Goal: Book appointment/travel/reservation

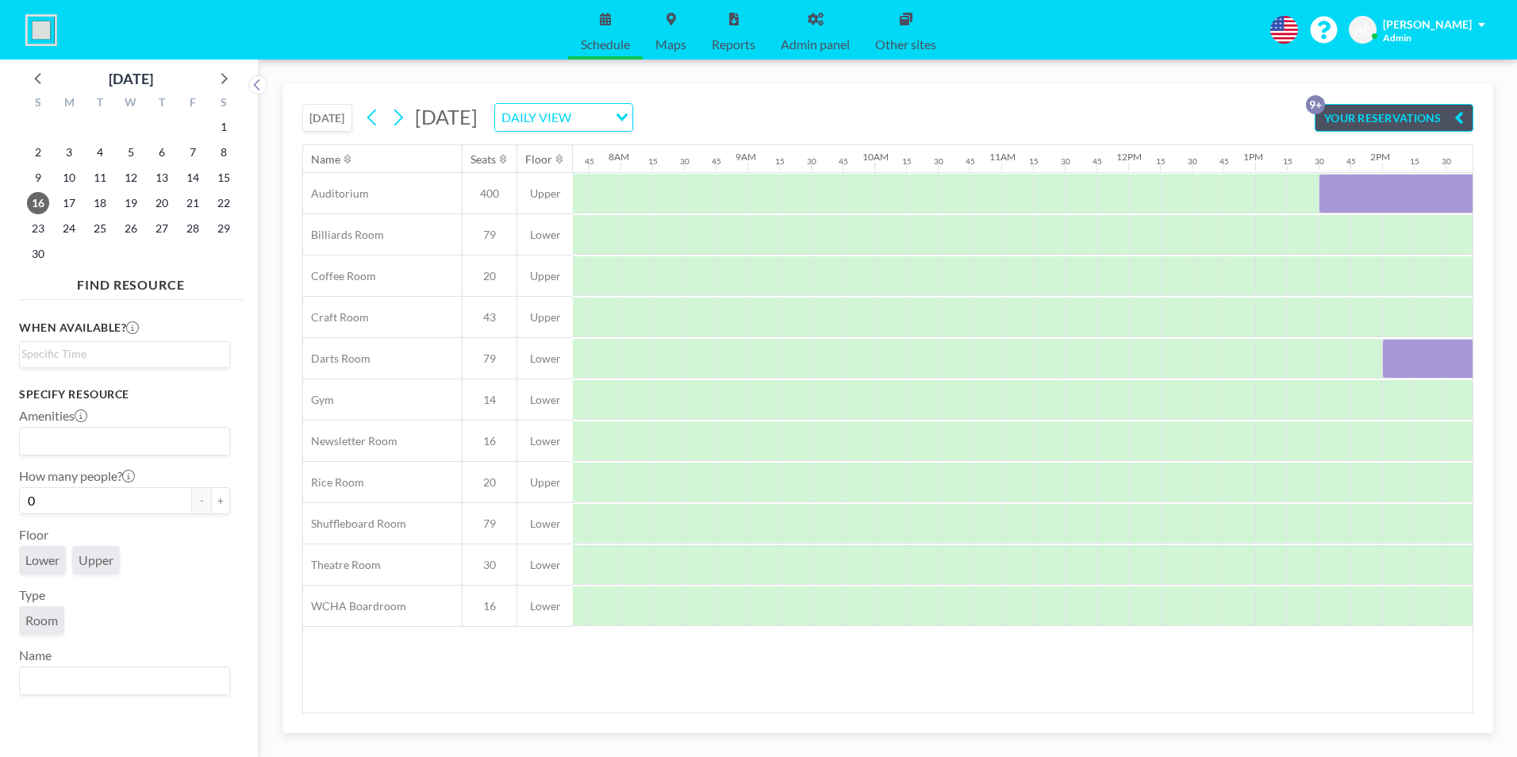
scroll to position [0, 984]
click at [36, 78] on icon at bounding box center [37, 78] width 6 height 11
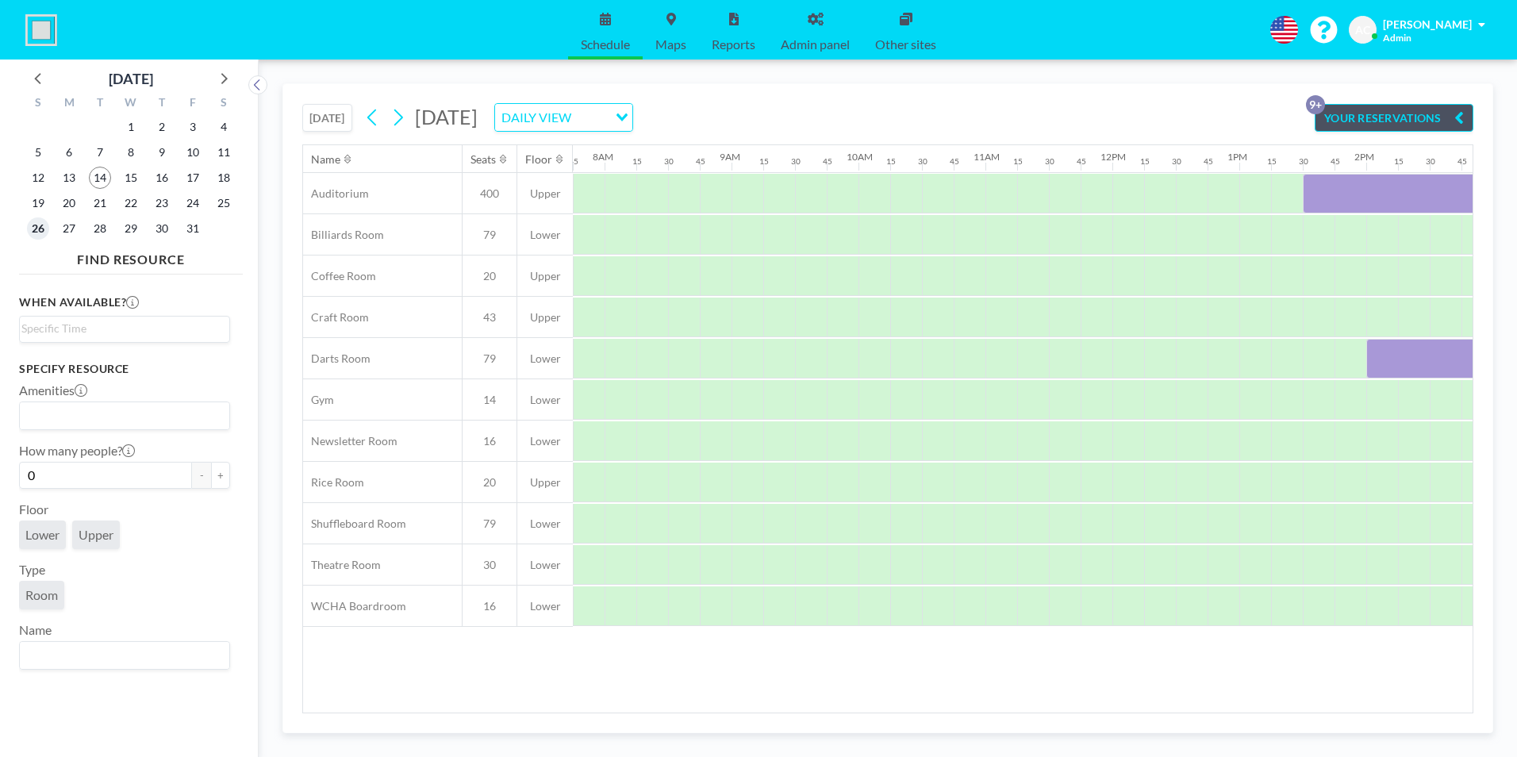
click at [40, 224] on span "26" at bounding box center [38, 228] width 22 height 22
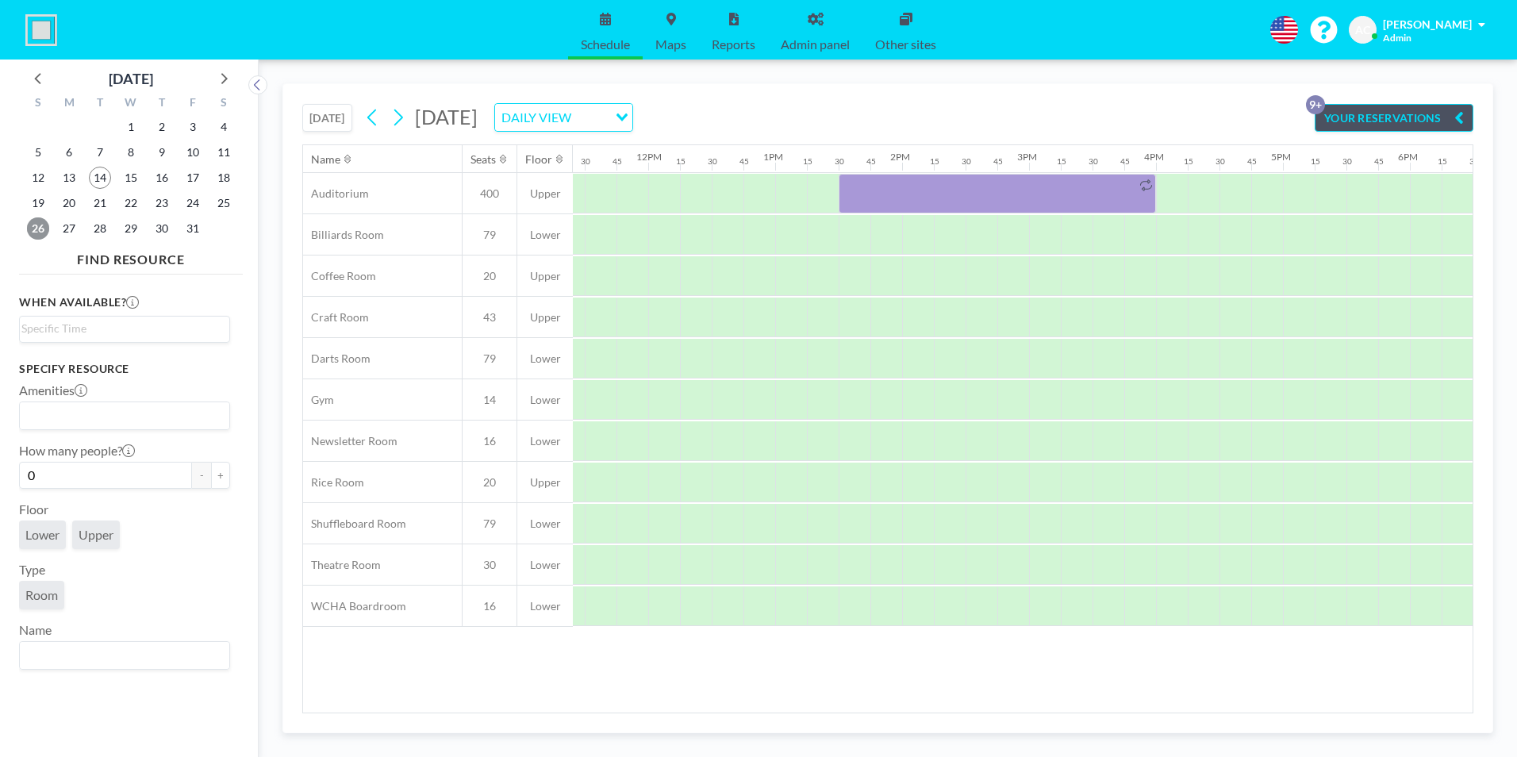
scroll to position [0, 1460]
click at [773, 310] on div at bounding box center [779, 318] width 32 height 40
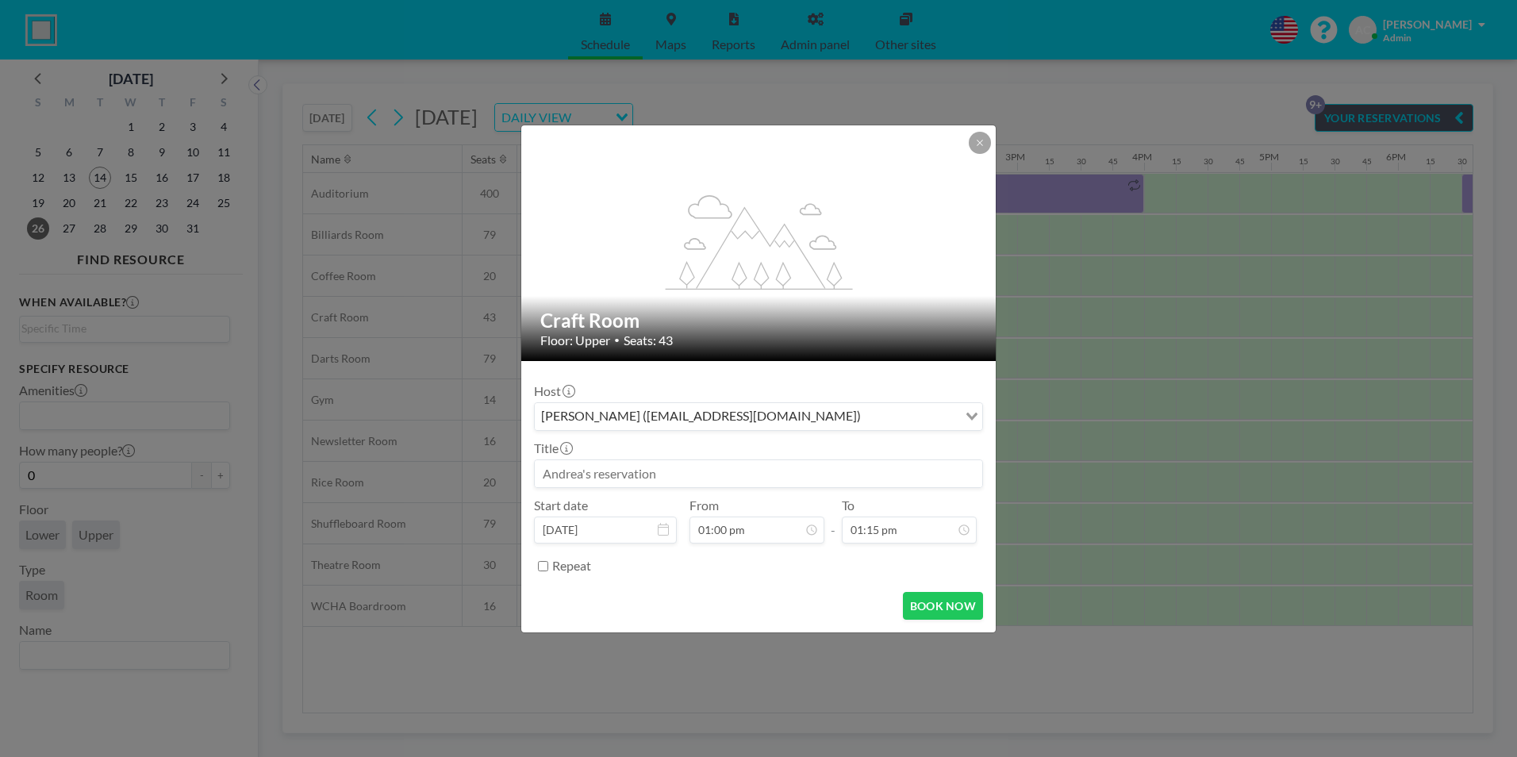
click at [682, 474] on input at bounding box center [759, 473] width 448 height 27
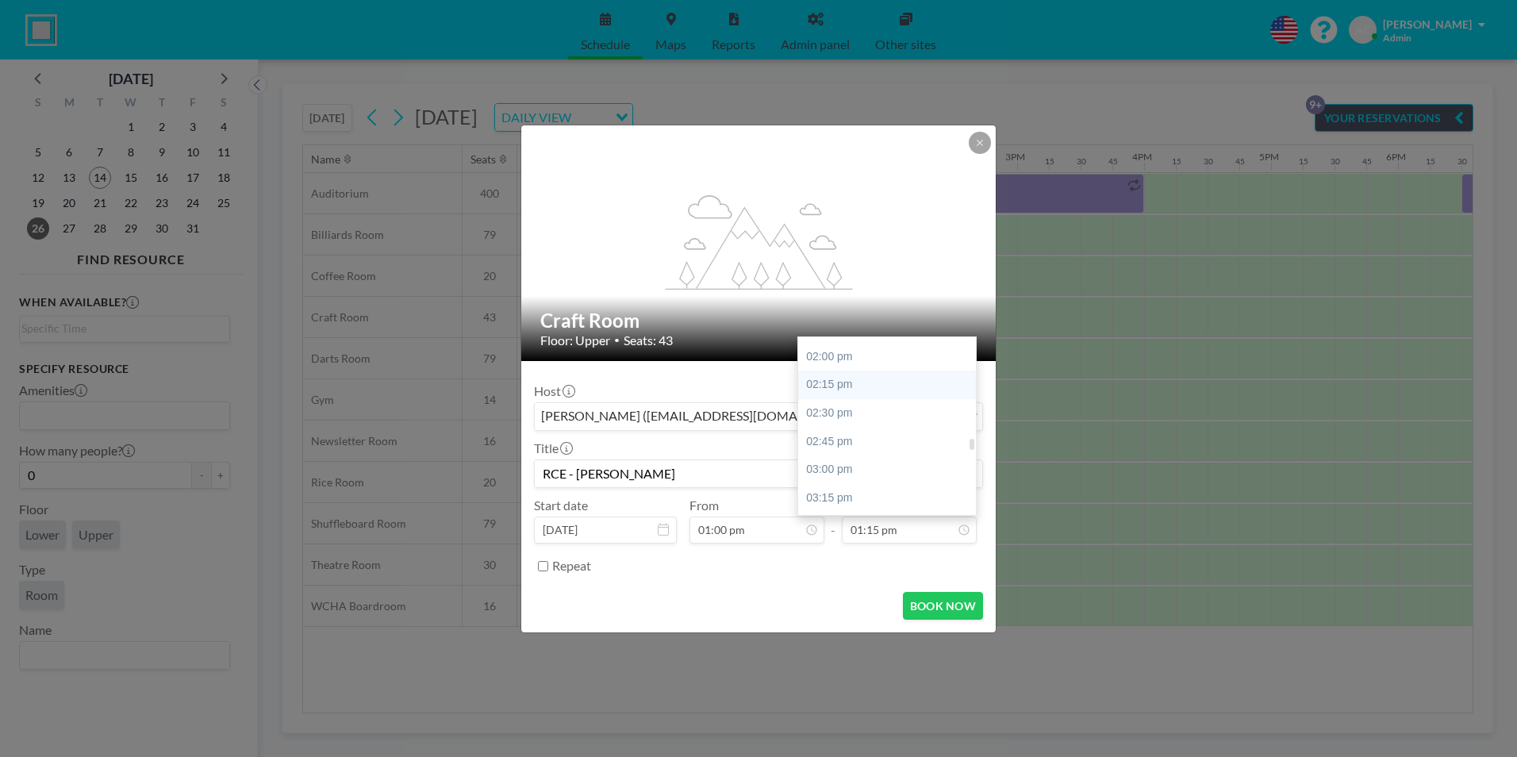
scroll to position [1655, 0]
type input "RCE - [PERSON_NAME]"
click at [864, 390] on div "03:00 pm" at bounding box center [891, 390] width 186 height 29
type input "03:00 pm"
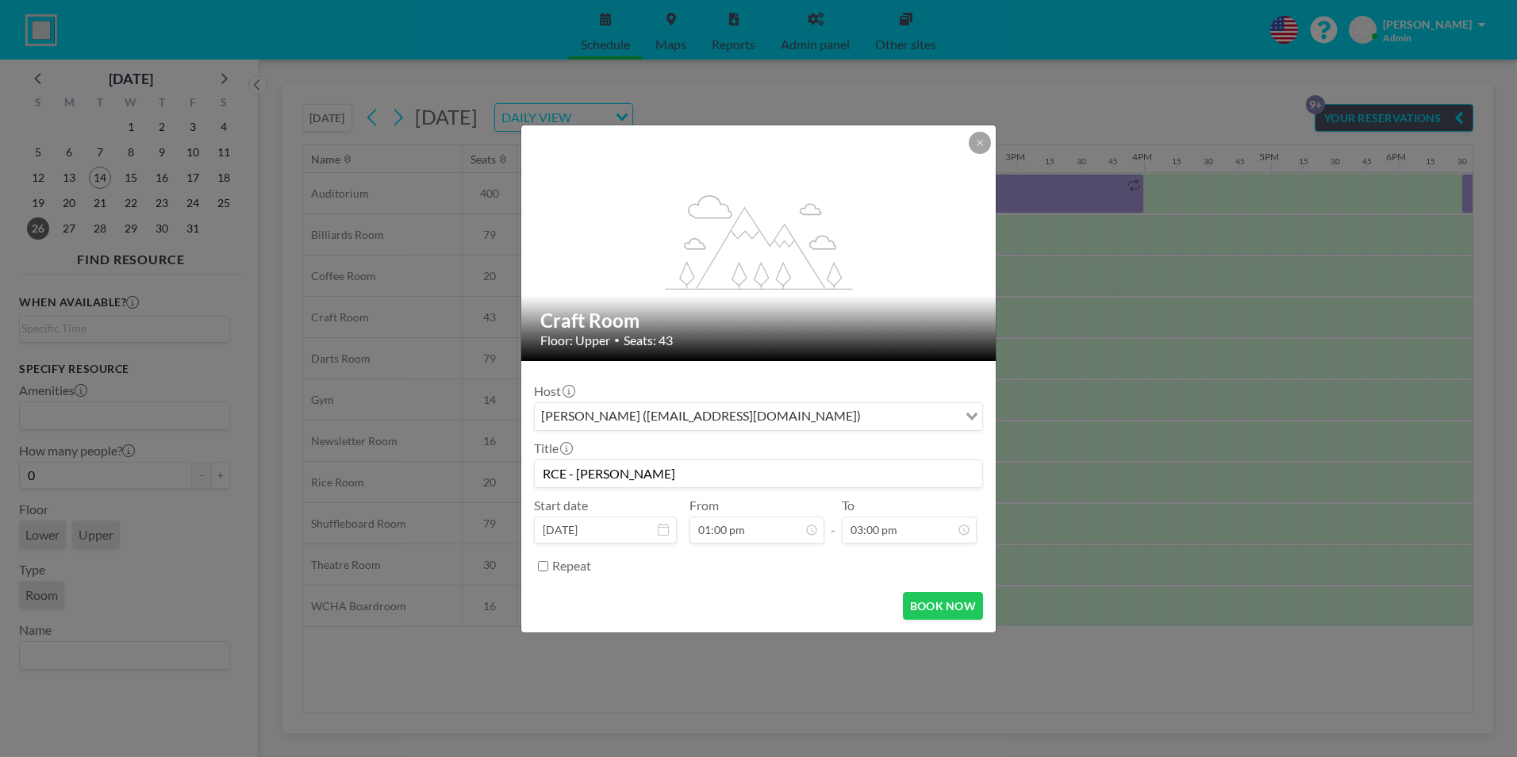
drag, startPoint x: 718, startPoint y: 593, endPoint x: 511, endPoint y: 613, distance: 208.0
click at [717, 585] on div "BOOK NOW" at bounding box center [758, 606] width 449 height 28
click at [647, 585] on div "BOOK NOW" at bounding box center [758, 606] width 449 height 28
click at [935, 585] on button "BOOK NOW" at bounding box center [943, 606] width 80 height 28
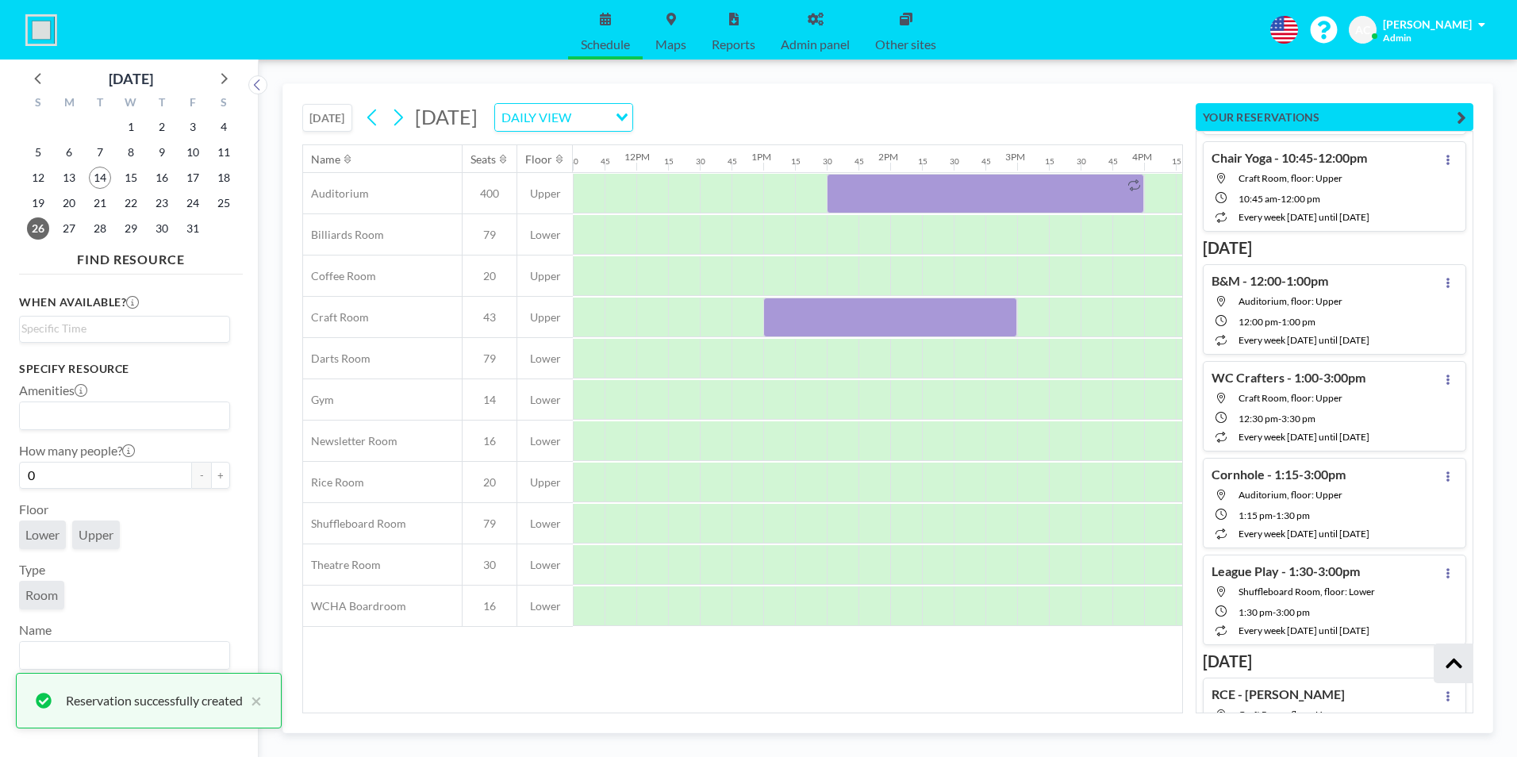
scroll to position [544, 0]
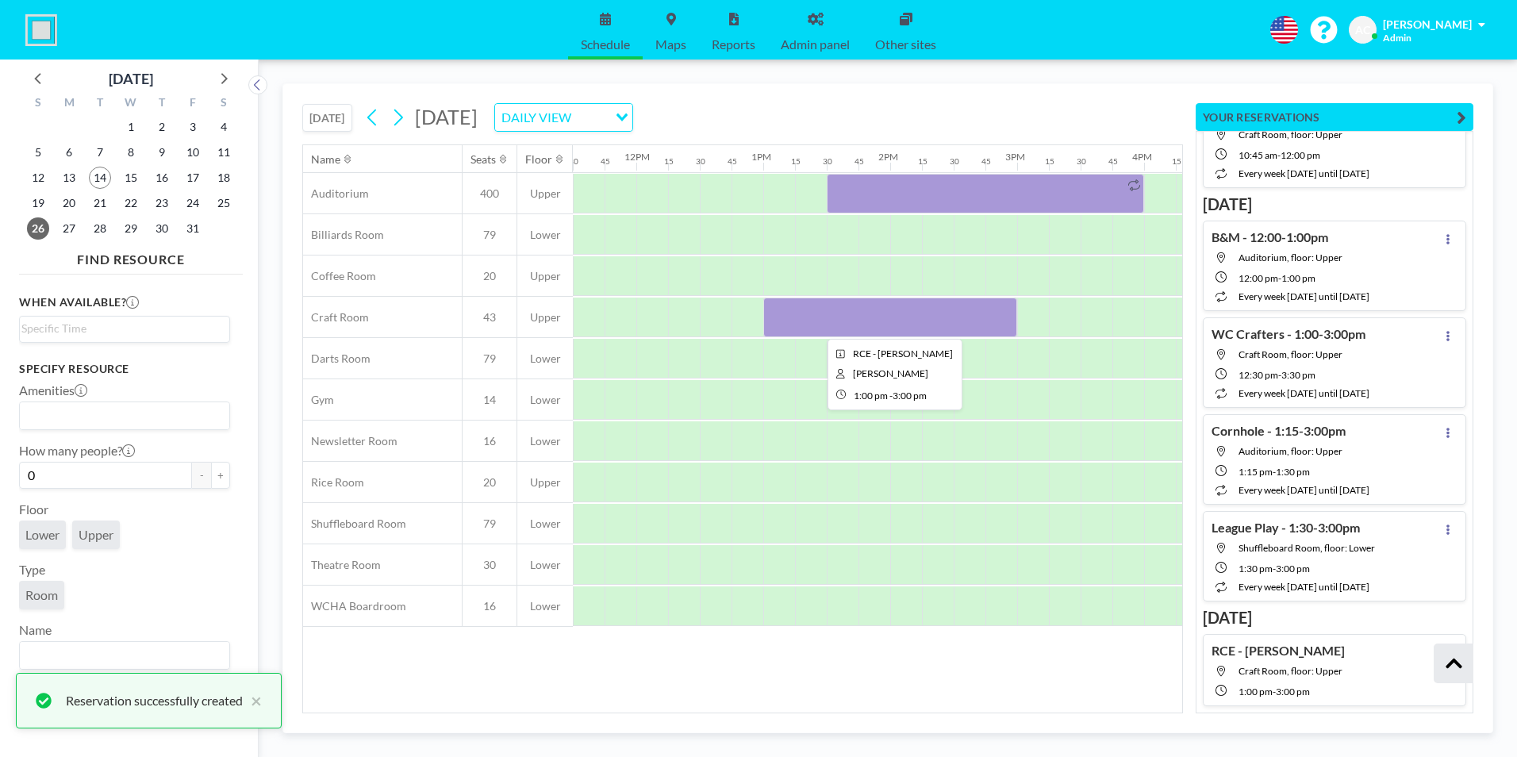
click at [891, 317] on div at bounding box center [890, 318] width 254 height 40
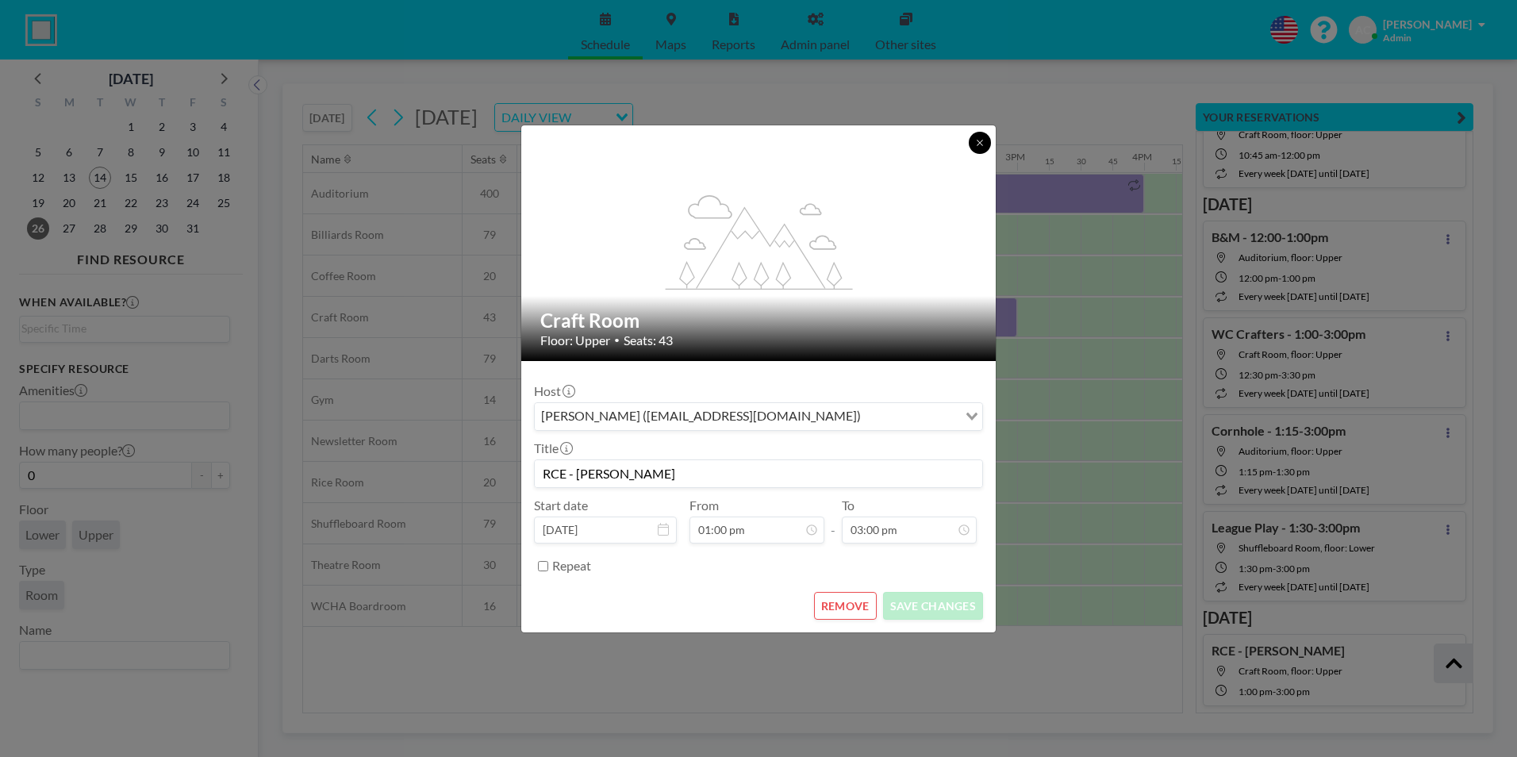
click at [979, 141] on icon at bounding box center [980, 143] width 6 height 6
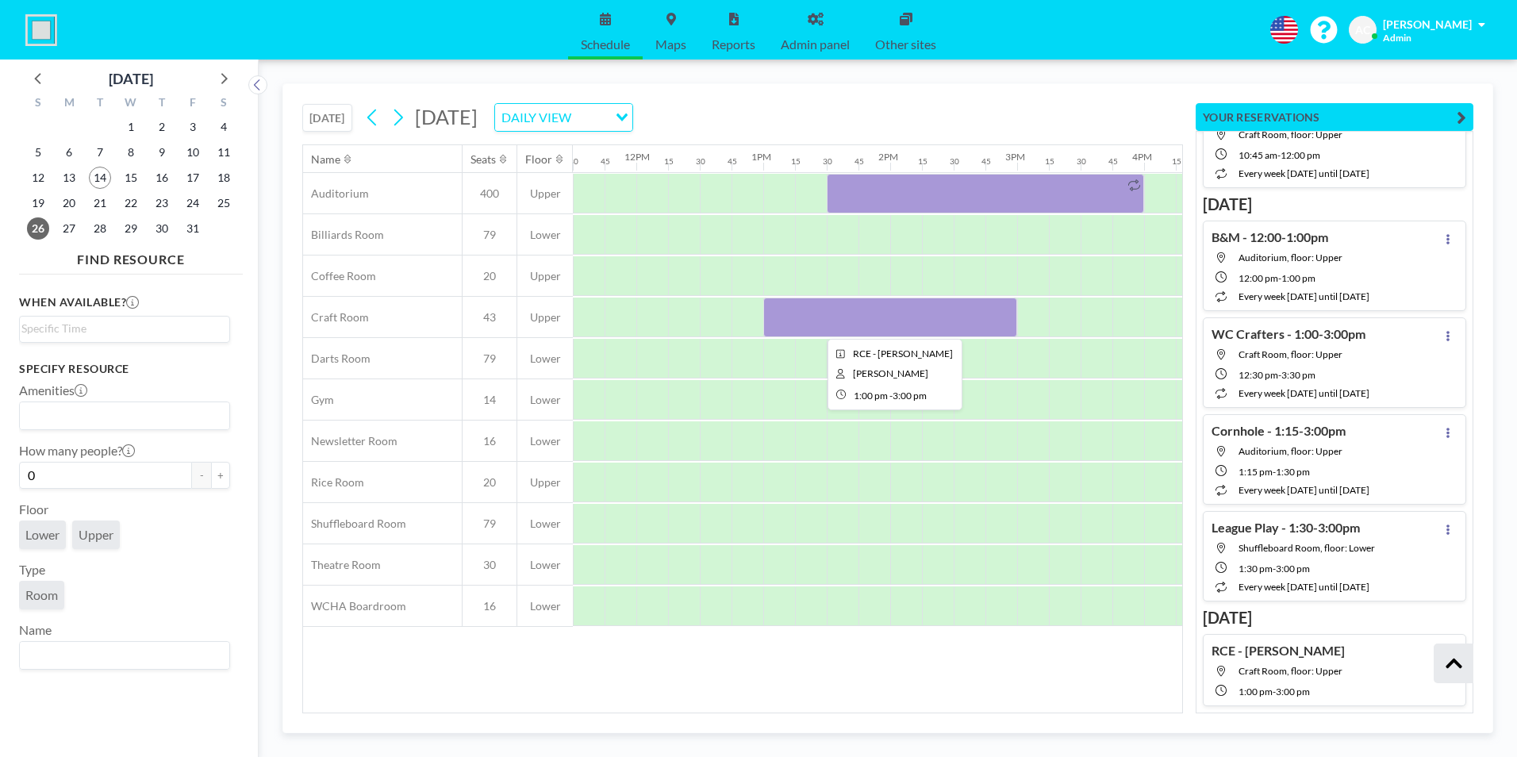
click at [782, 321] on div at bounding box center [890, 318] width 254 height 40
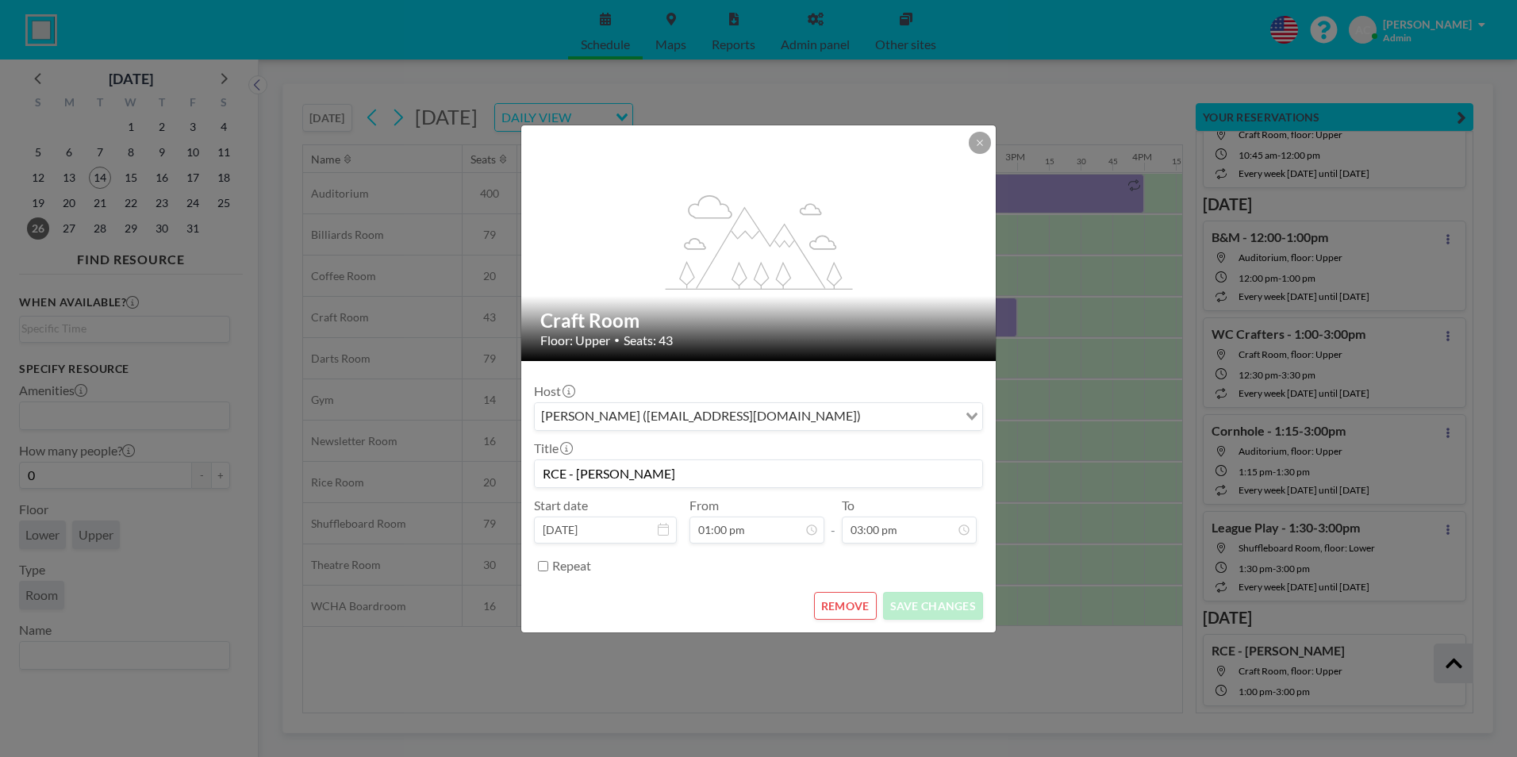
drag, startPoint x: 689, startPoint y: 474, endPoint x: 540, endPoint y: 474, distance: 149.2
click at [540, 474] on input "RCE - [PERSON_NAME]" at bounding box center [759, 473] width 448 height 27
click at [983, 140] on icon at bounding box center [980, 143] width 10 height 10
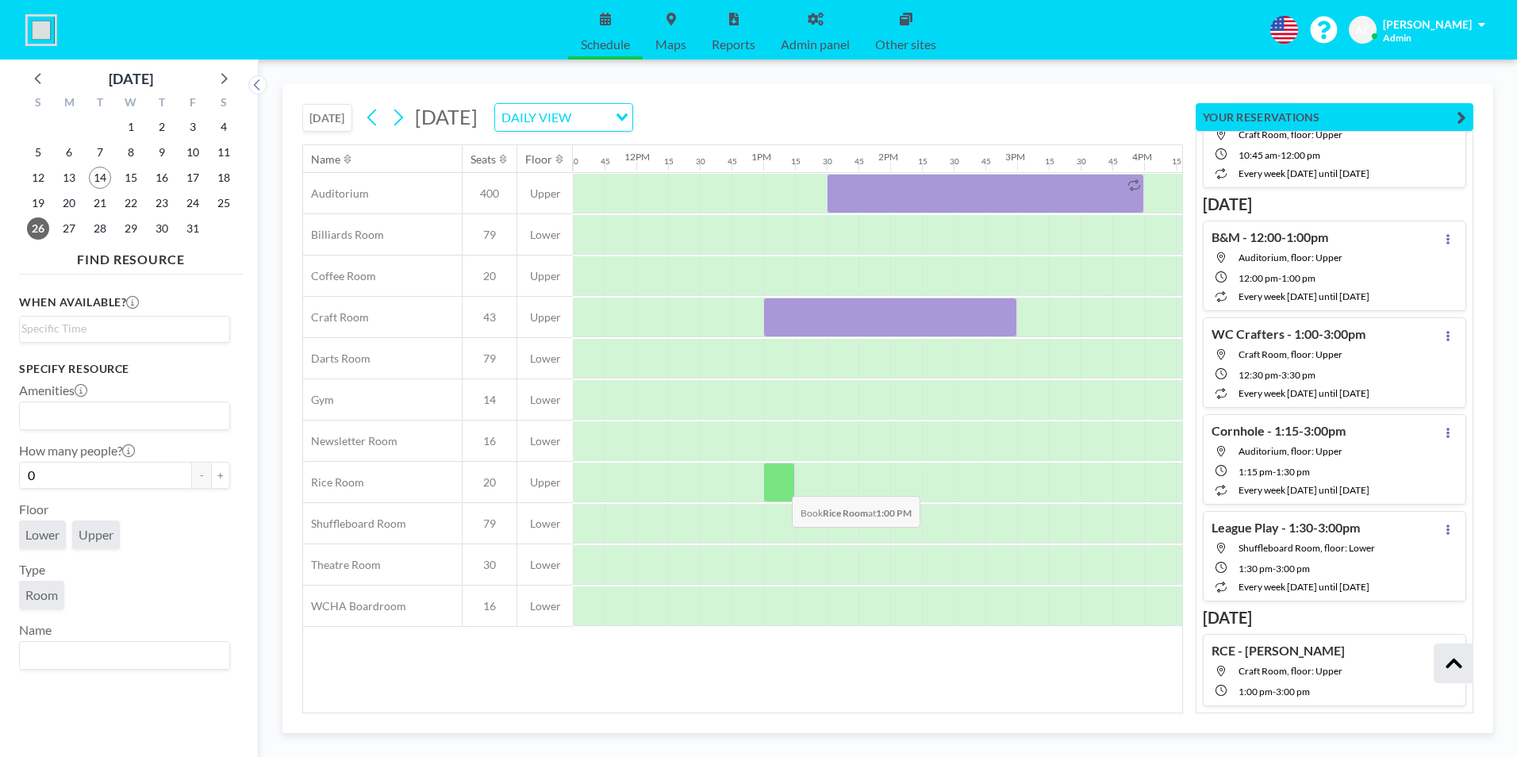
click at [779, 484] on div at bounding box center [779, 483] width 32 height 40
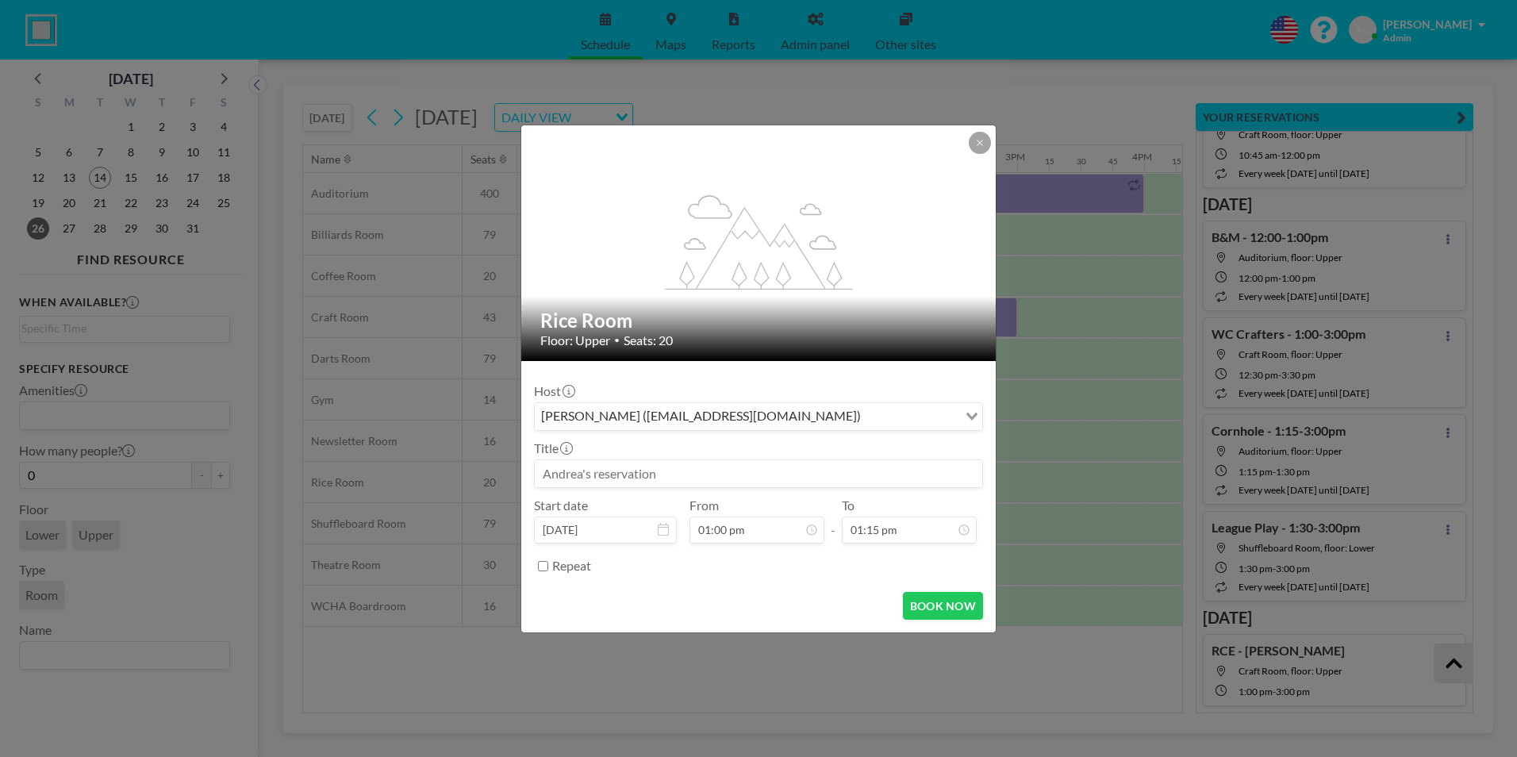
click at [762, 471] on input at bounding box center [759, 473] width 448 height 27
paste input "RCE - [PERSON_NAME]"
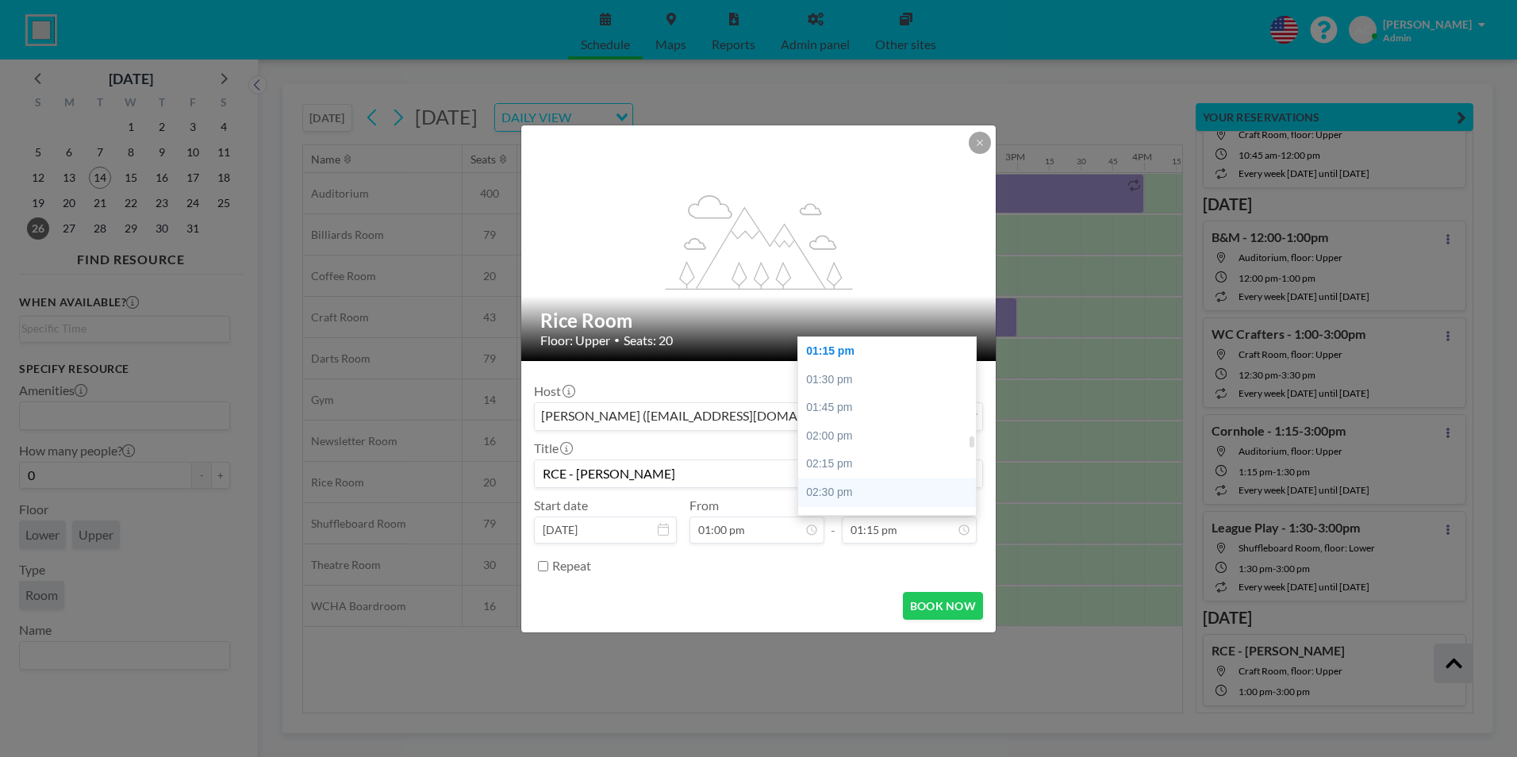
scroll to position [1576, 0]
type input "RCE - [PERSON_NAME]"
click at [896, 481] on div "03:00 pm" at bounding box center [891, 469] width 186 height 29
type input "03:00 pm"
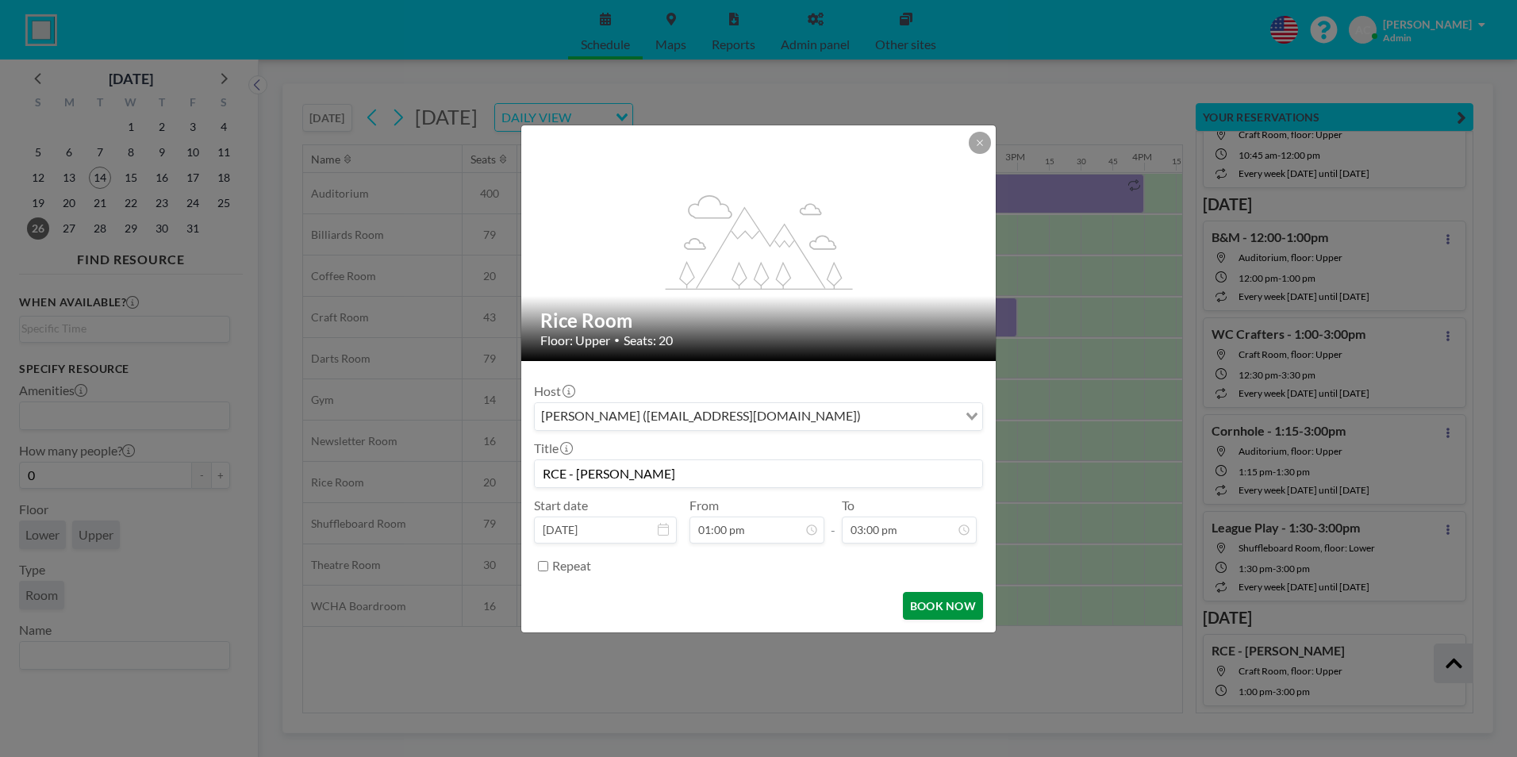
scroll to position [1695, 0]
click at [939, 585] on button "BOOK NOW" at bounding box center [943, 606] width 80 height 28
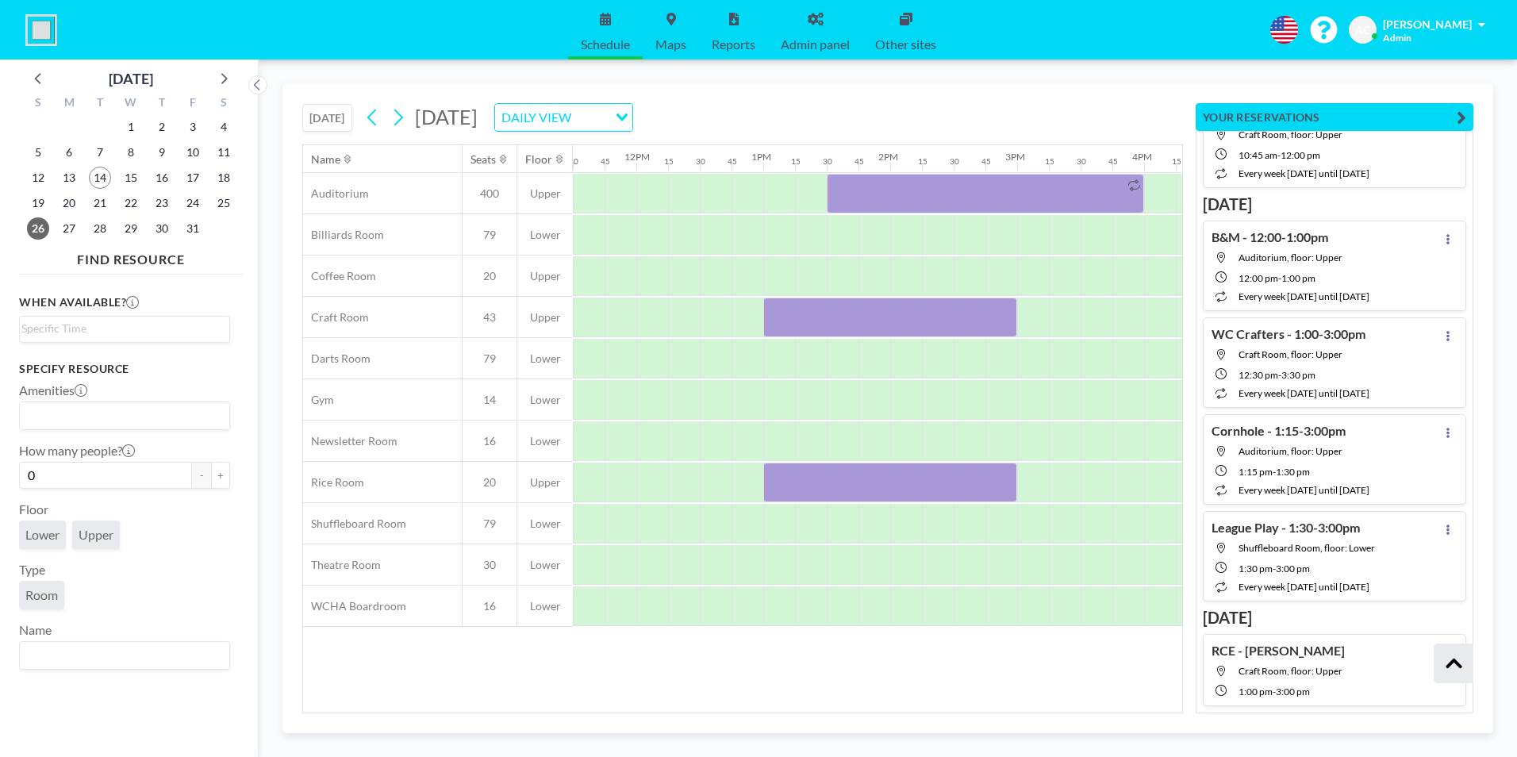
click at [341, 113] on button "[DATE]" at bounding box center [327, 118] width 50 height 28
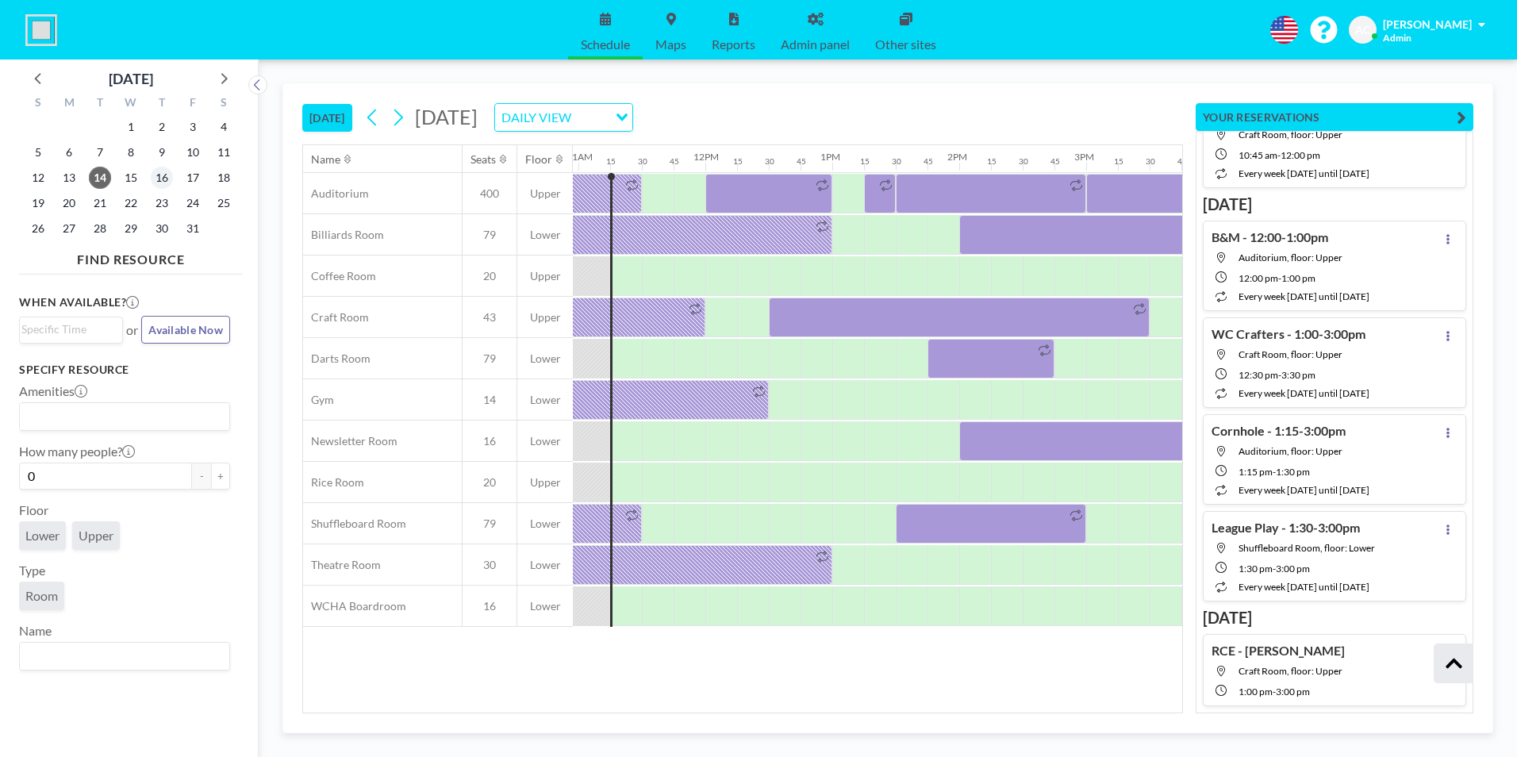
scroll to position [0, 1396]
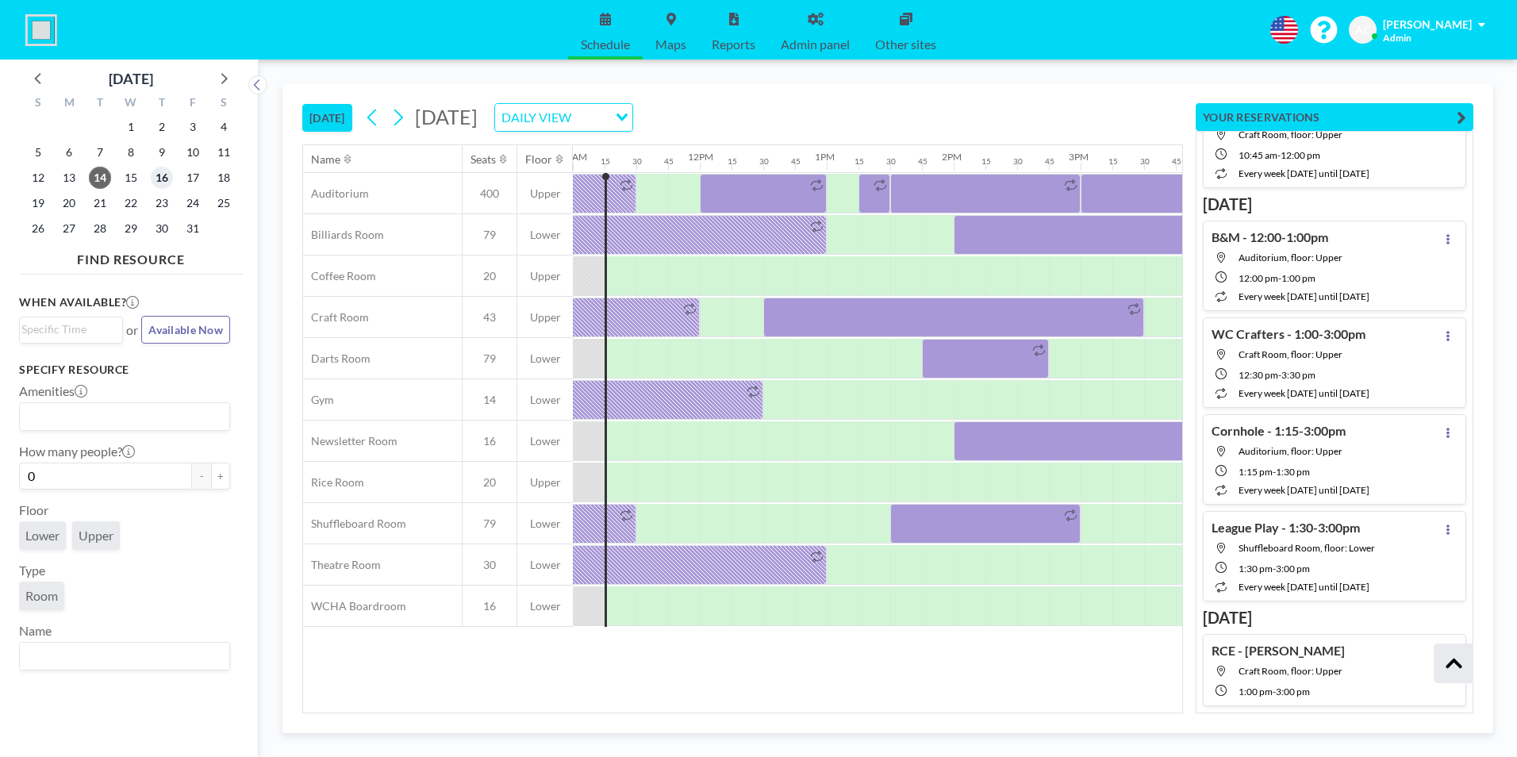
click at [160, 179] on span "16" at bounding box center [162, 178] width 22 height 22
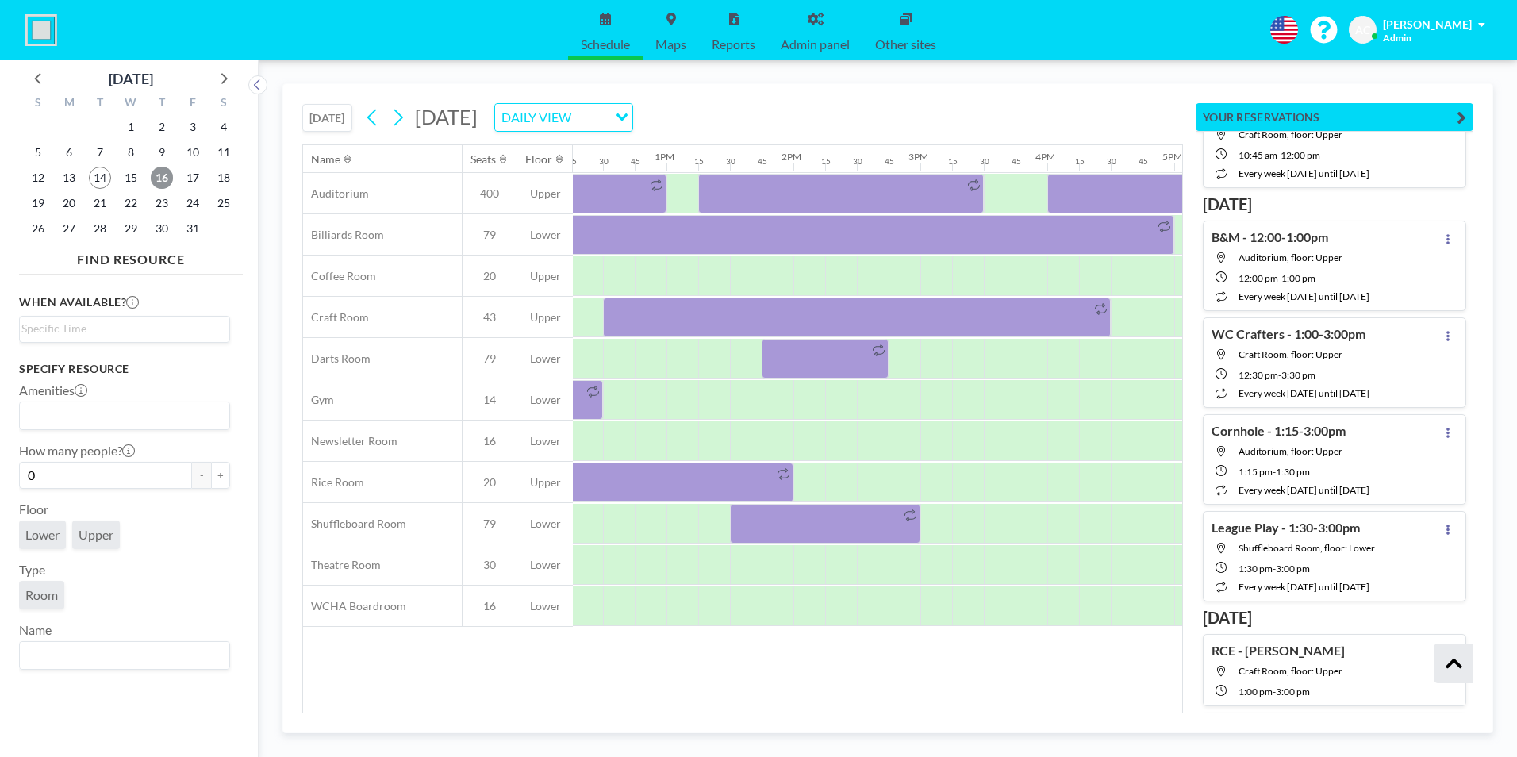
scroll to position [0, 1572]
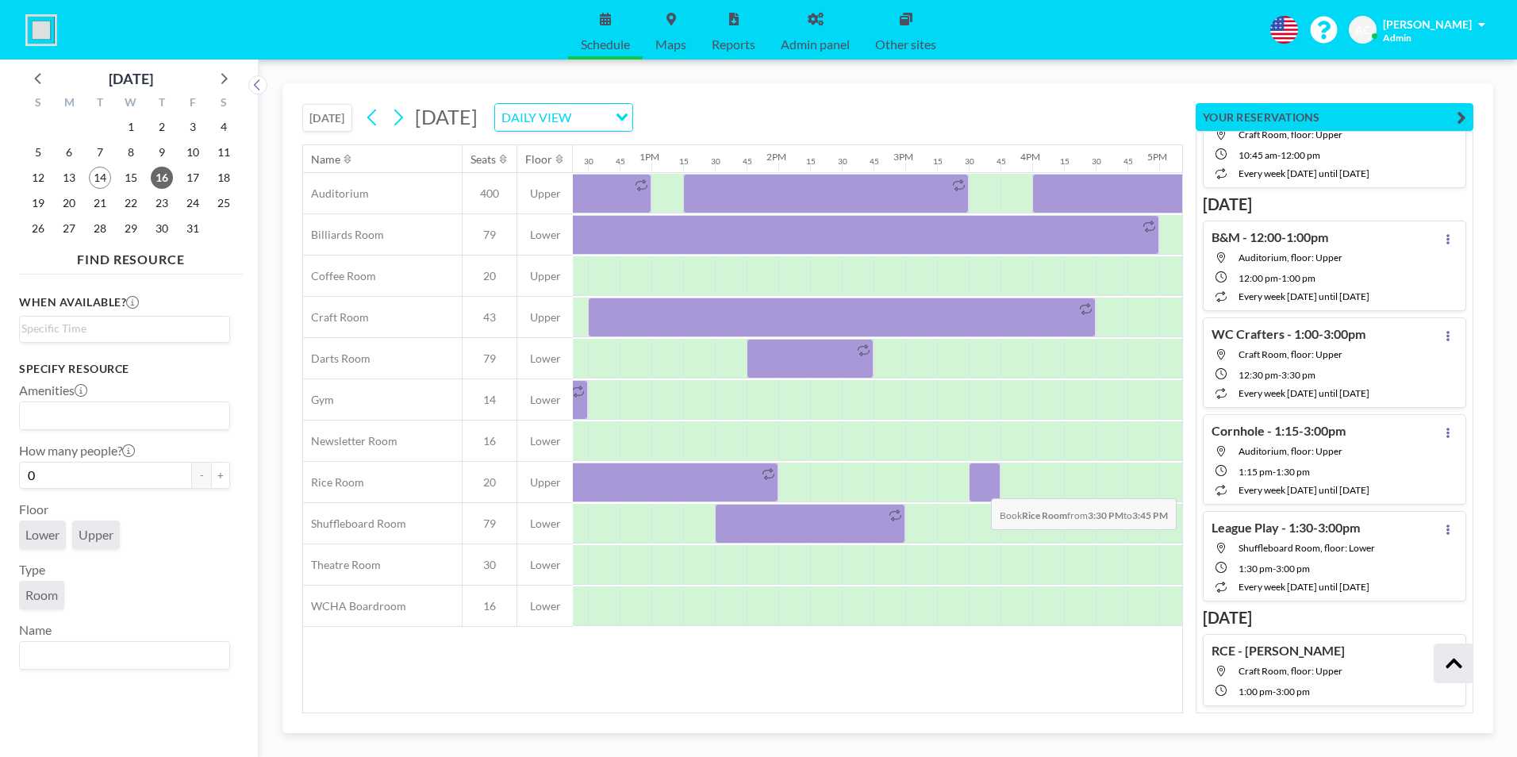
click at [978, 486] on div at bounding box center [985, 483] width 32 height 40
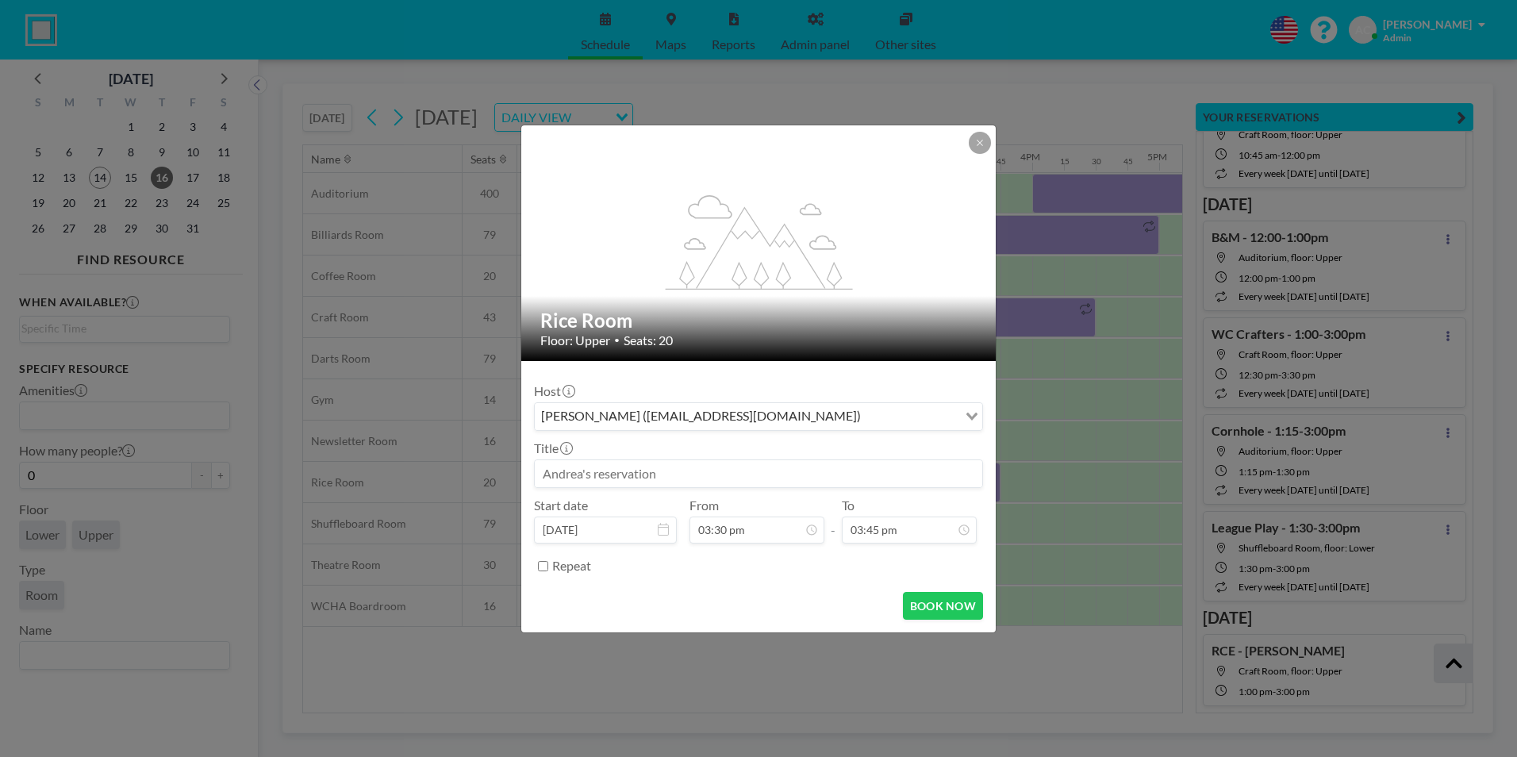
click at [686, 472] on input at bounding box center [759, 473] width 448 height 27
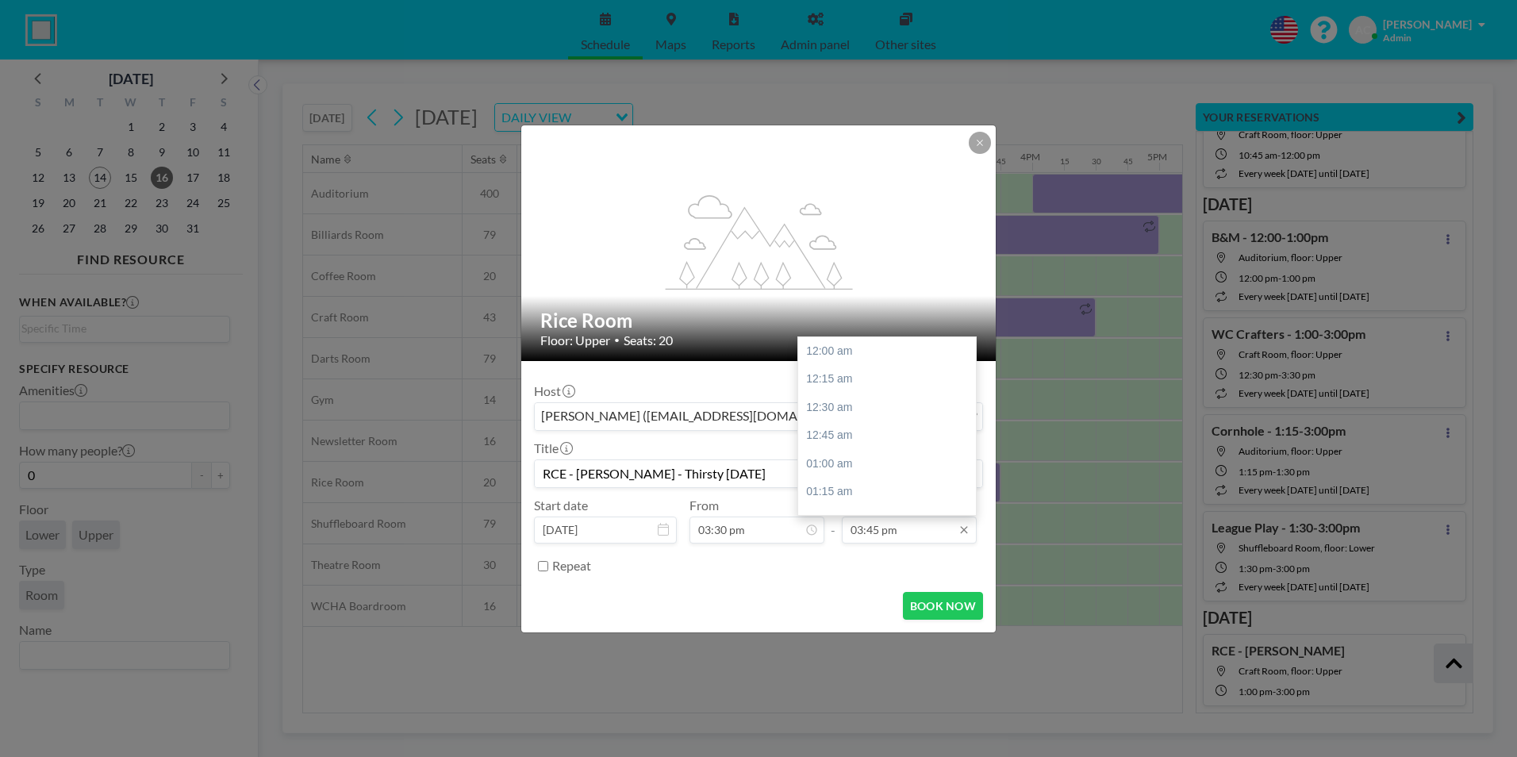
type input "RCE - [PERSON_NAME] - Thirsty [DATE]"
click at [907, 531] on input "03:45 pm" at bounding box center [909, 530] width 135 height 27
click at [859, 448] on div "06:00 pm" at bounding box center [891, 446] width 186 height 29
type input "06:00 pm"
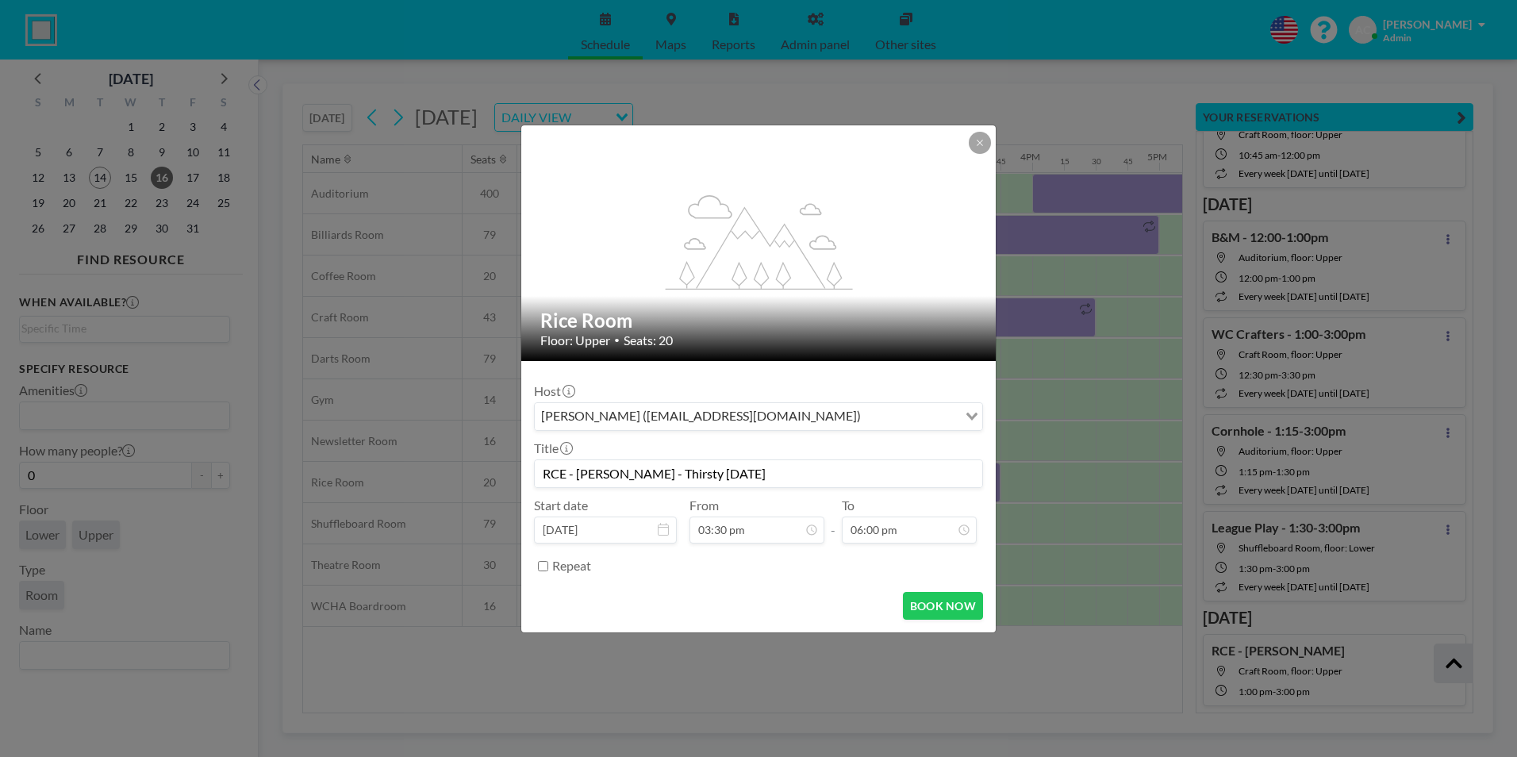
scroll to position [1751, 0]
click at [541, 568] on input "Repeat" at bounding box center [543, 566] width 10 height 10
checkbox input "true"
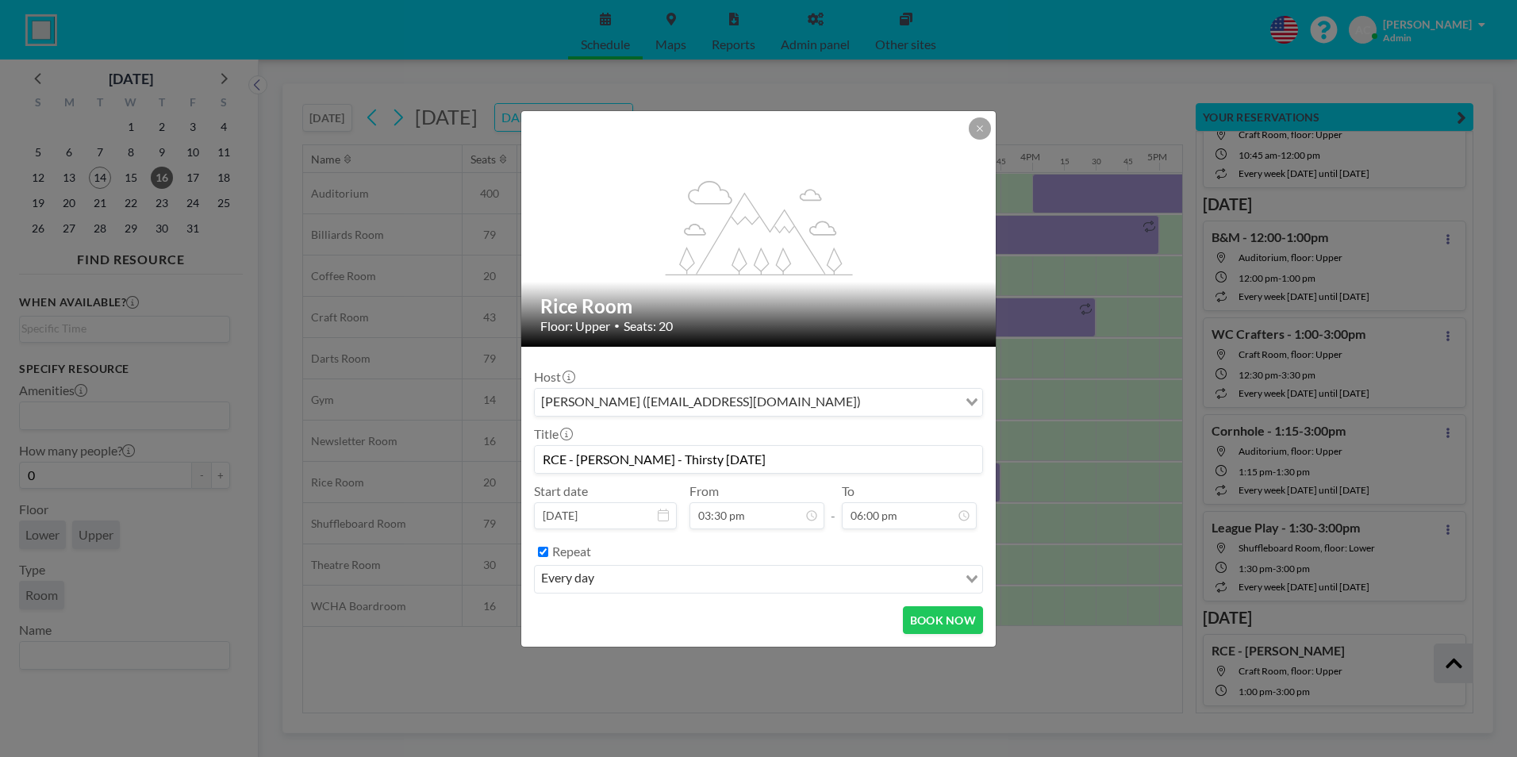
click at [970, 580] on icon "Search for option" at bounding box center [971, 579] width 11 height 8
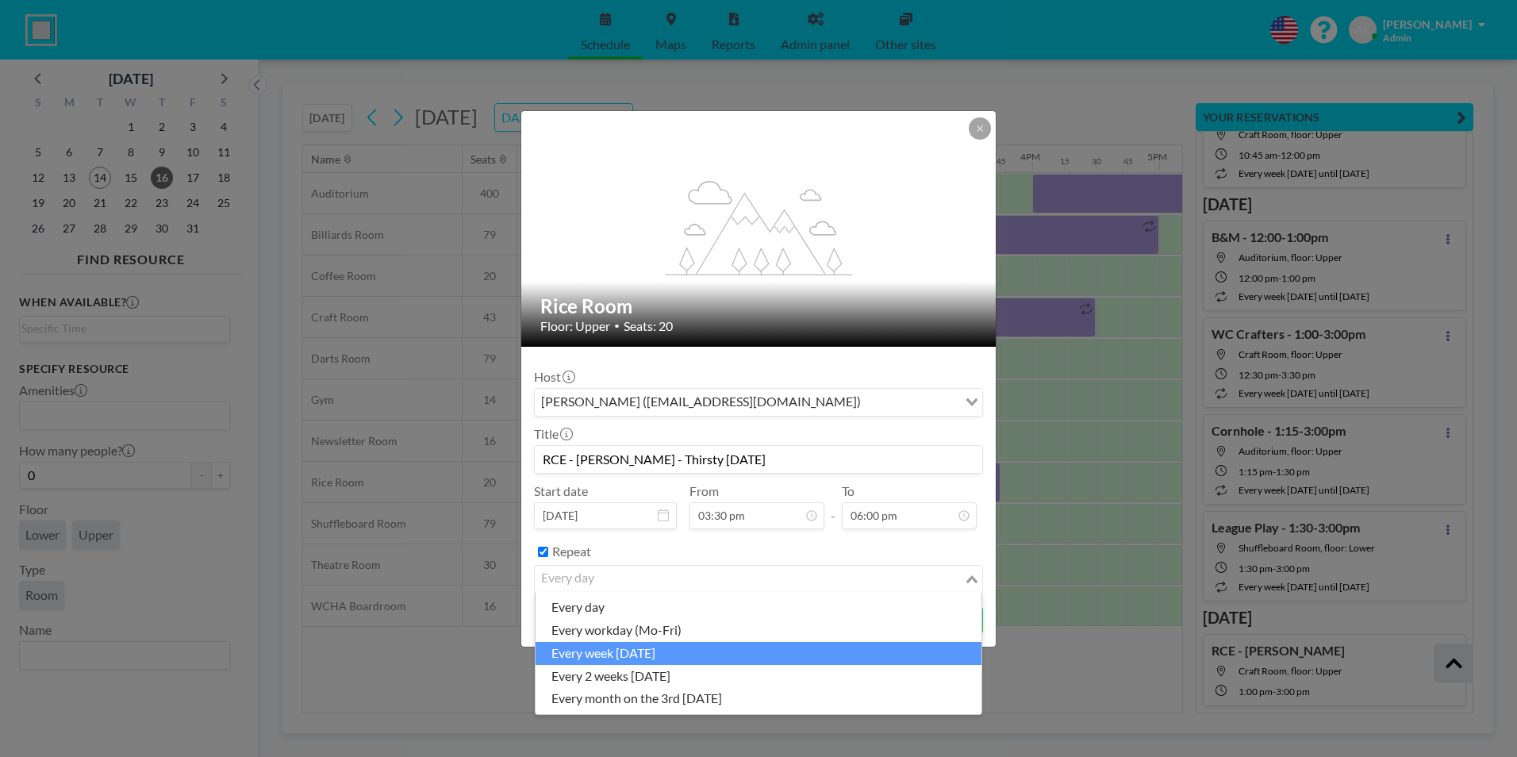
click at [713, 585] on li "every week [DATE]" at bounding box center [759, 653] width 446 height 23
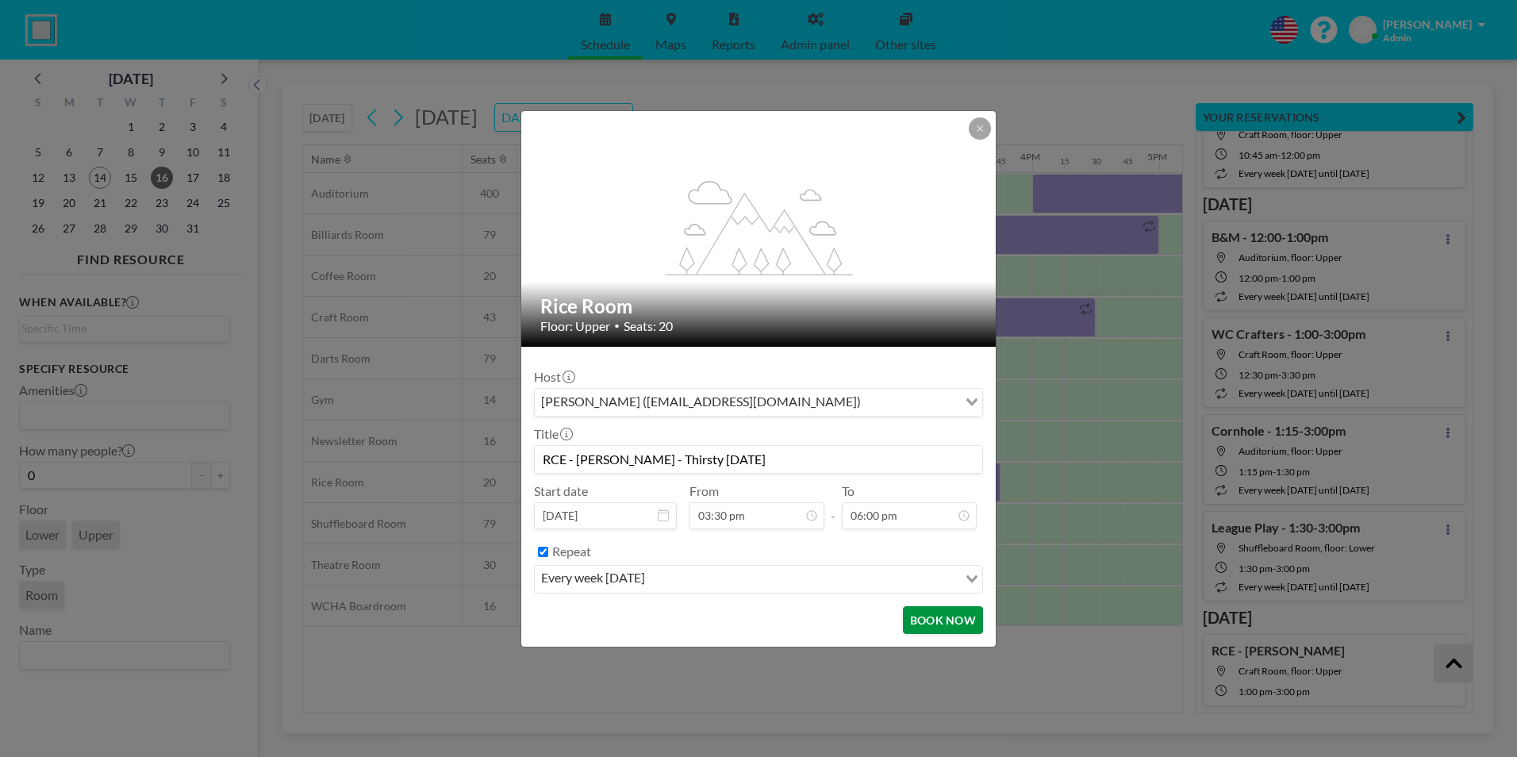
click at [936, 585] on button "BOOK NOW" at bounding box center [943, 620] width 80 height 28
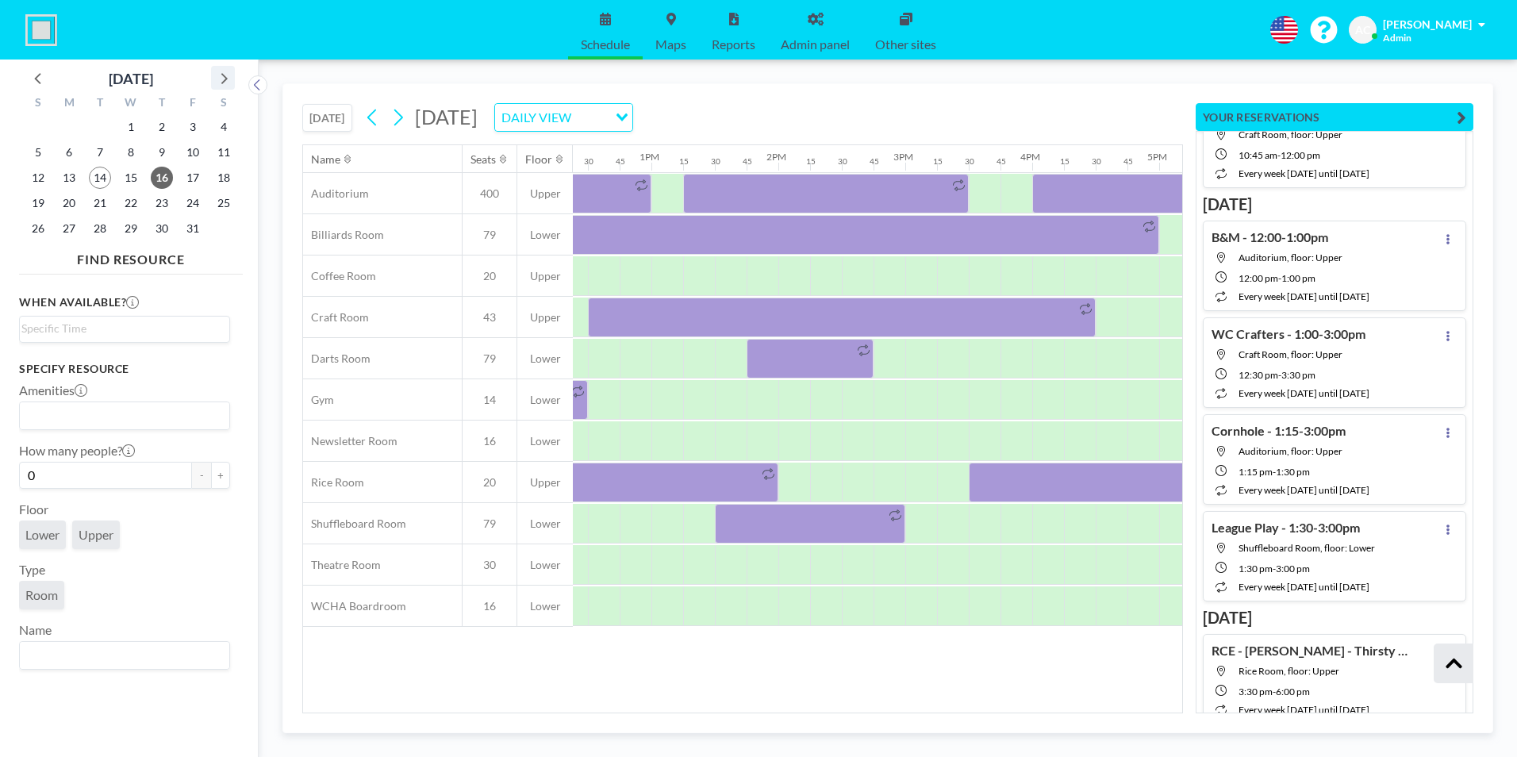
click at [223, 75] on icon at bounding box center [224, 78] width 6 height 11
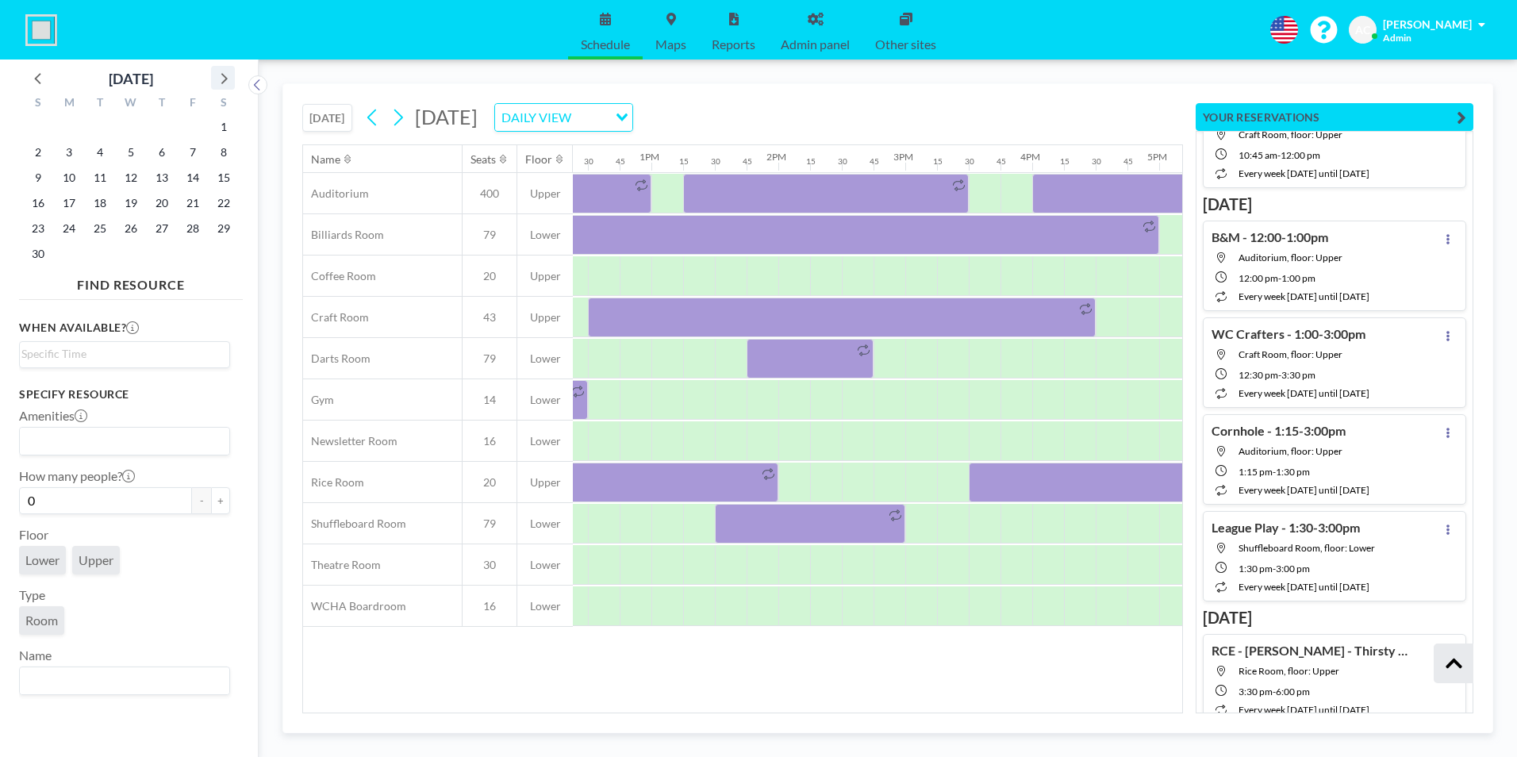
click at [222, 74] on icon at bounding box center [224, 78] width 6 height 11
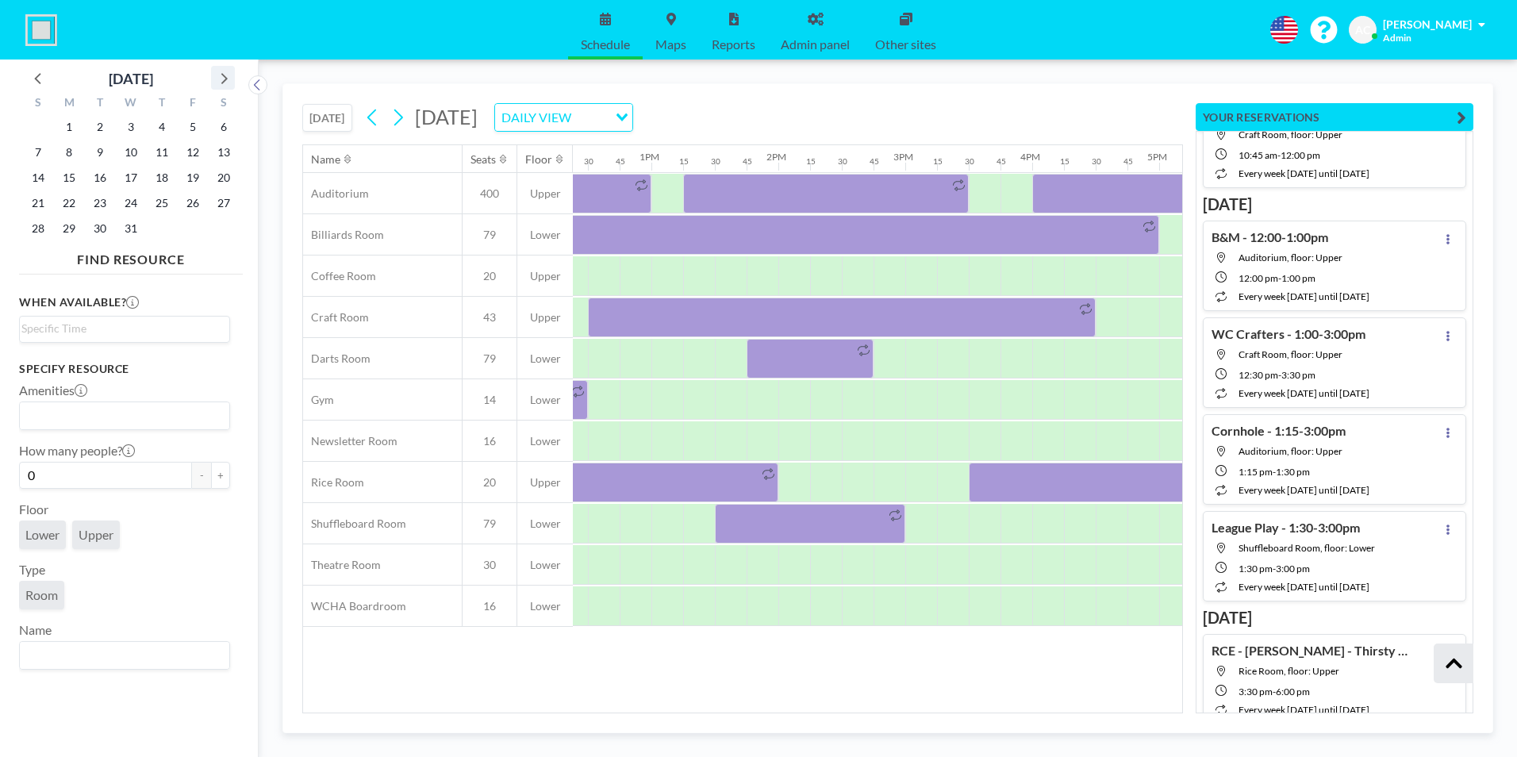
click at [222, 74] on icon at bounding box center [224, 78] width 6 height 11
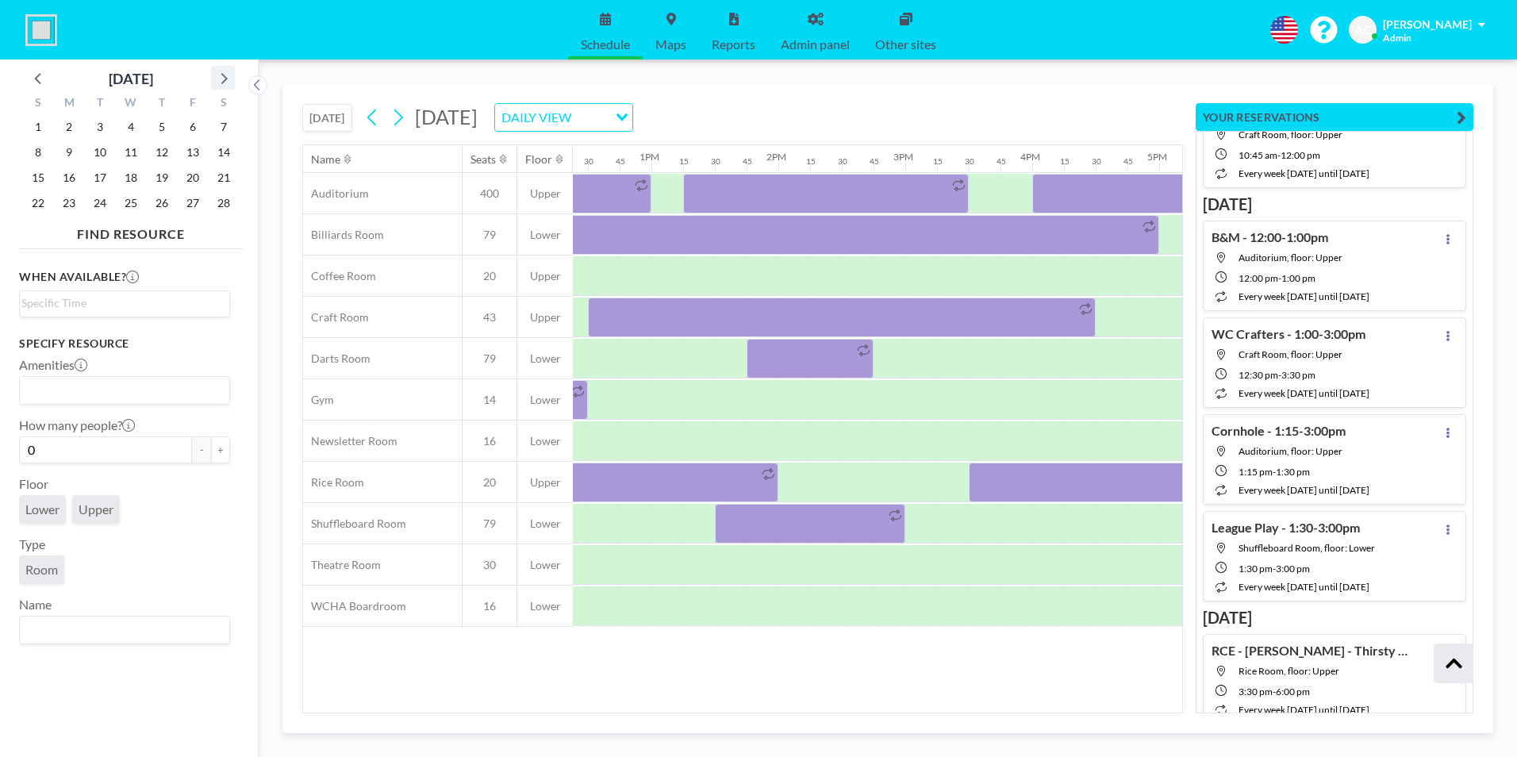
click at [222, 74] on icon at bounding box center [224, 78] width 6 height 11
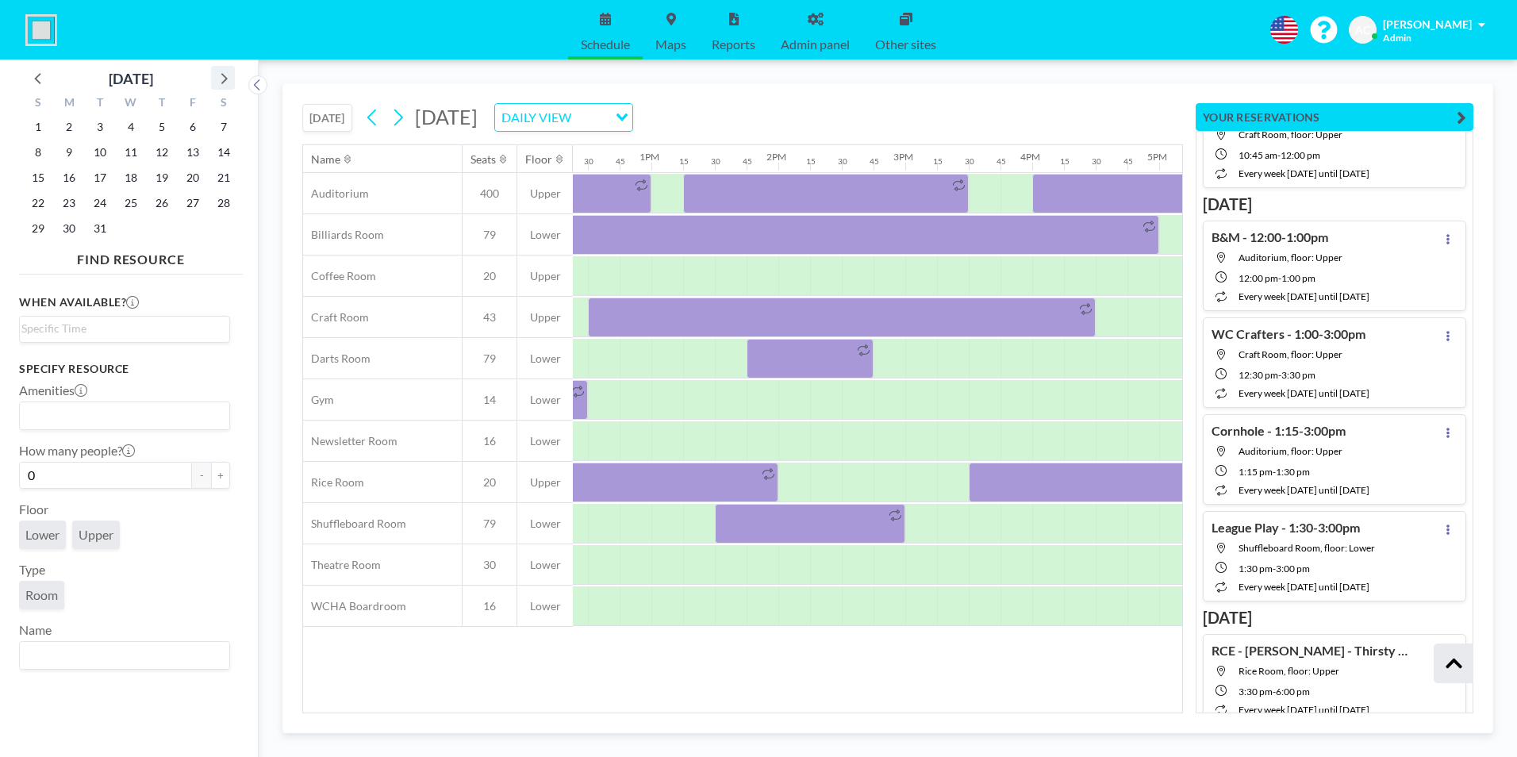
click at [222, 74] on icon at bounding box center [224, 78] width 6 height 11
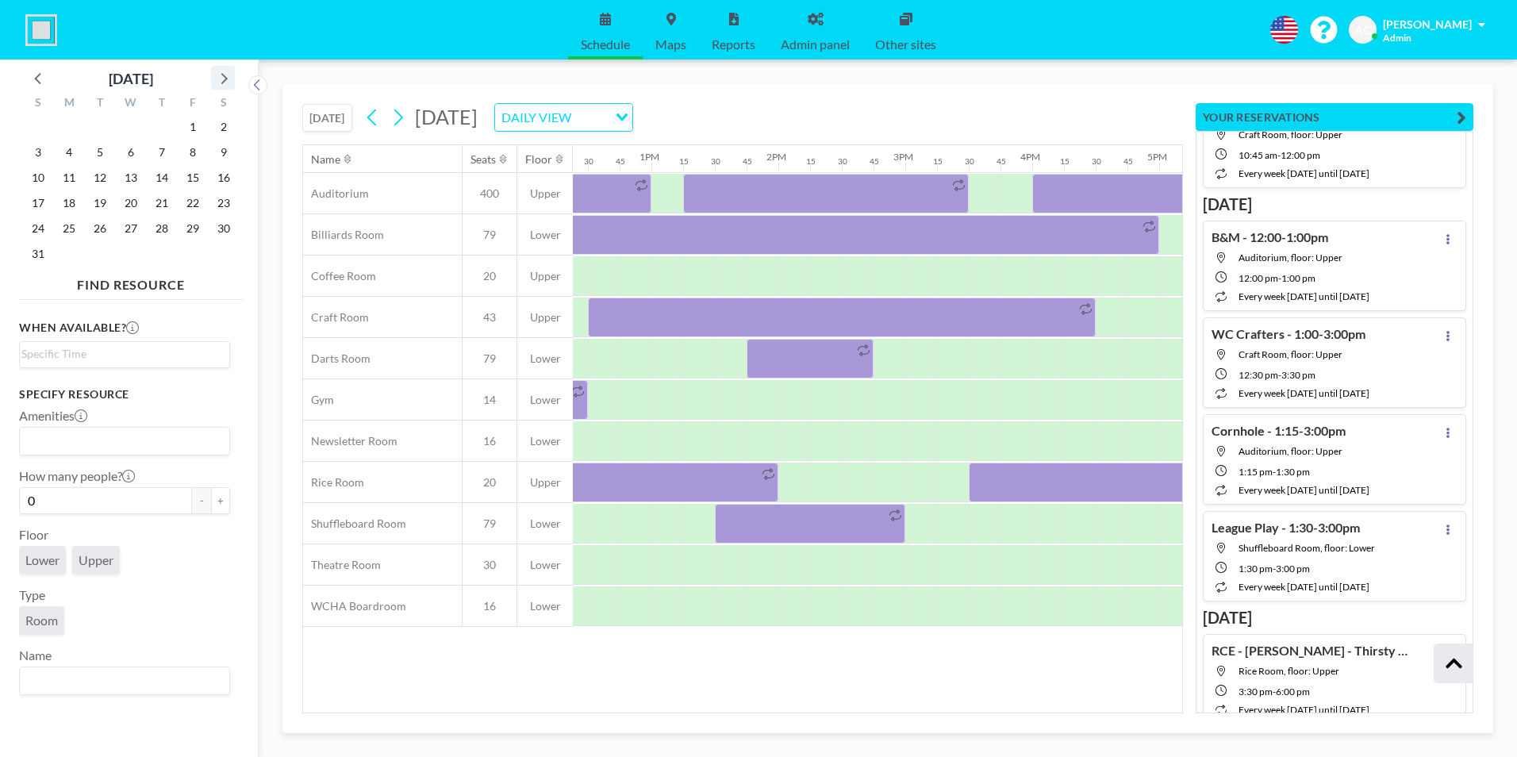
click at [222, 74] on icon at bounding box center [224, 78] width 6 height 11
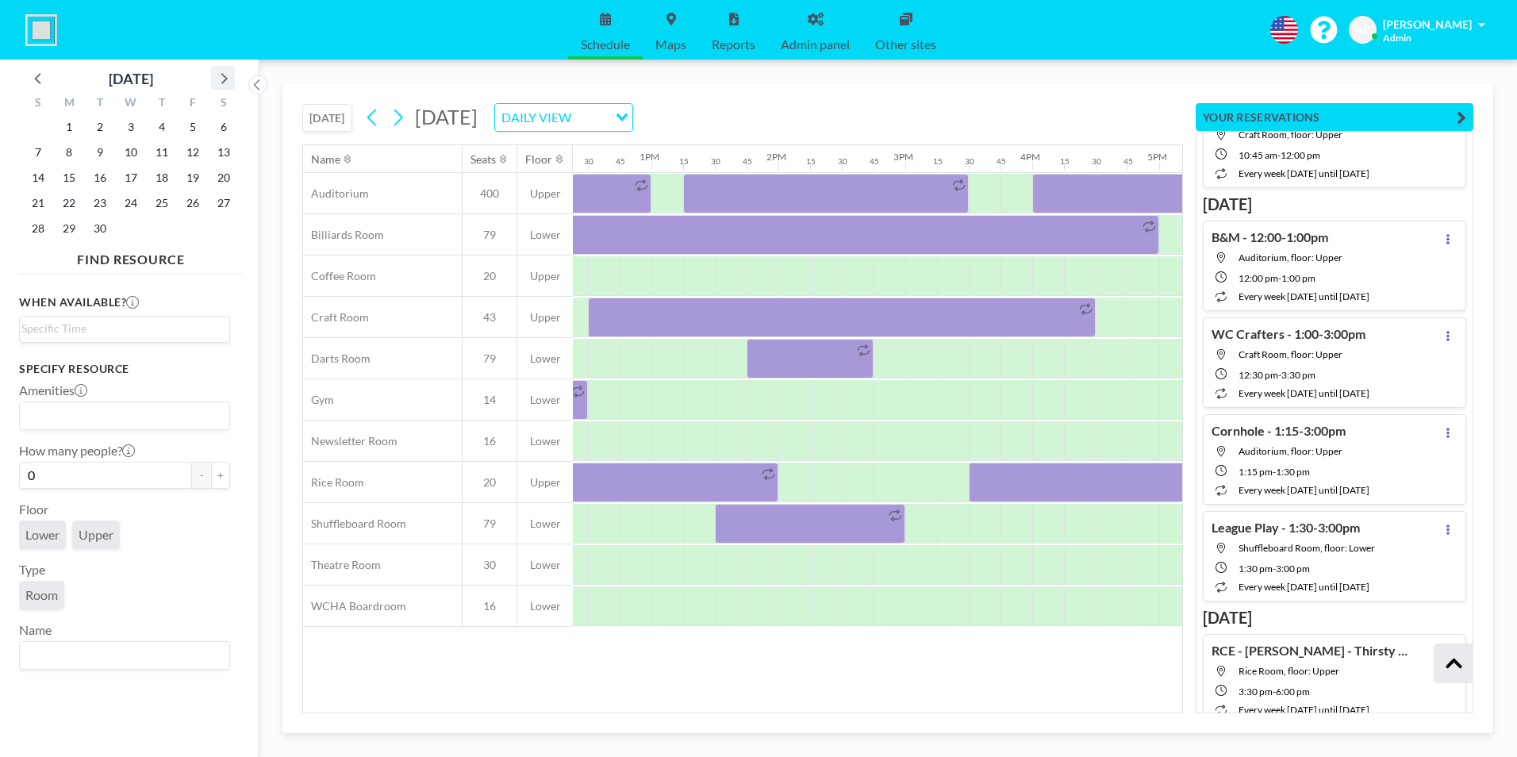
click at [224, 79] on icon at bounding box center [223, 77] width 21 height 21
click at [160, 126] on span "2" at bounding box center [162, 127] width 22 height 22
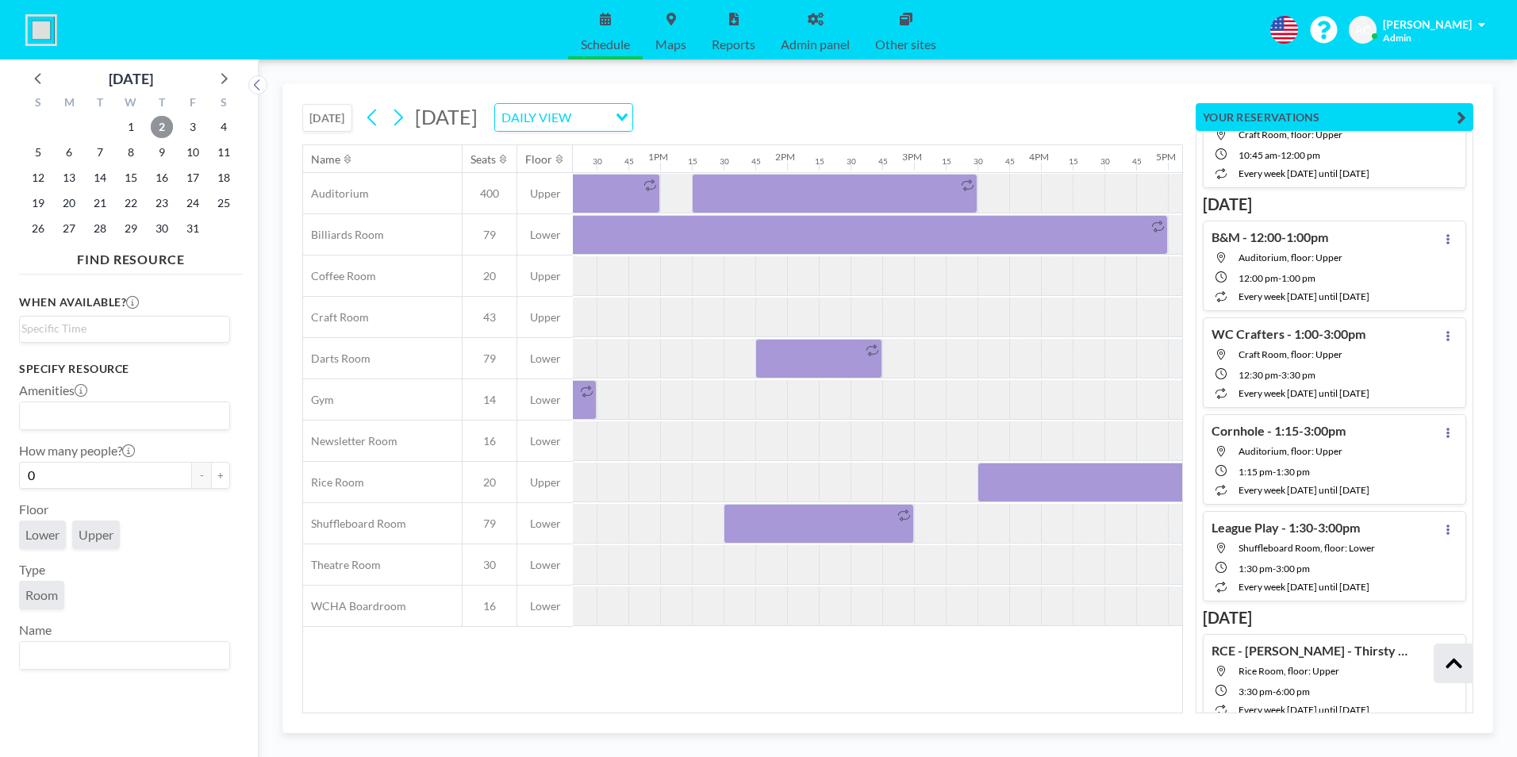
scroll to position [0, 1560]
click at [1092, 486] on div at bounding box center [1139, 483] width 317 height 40
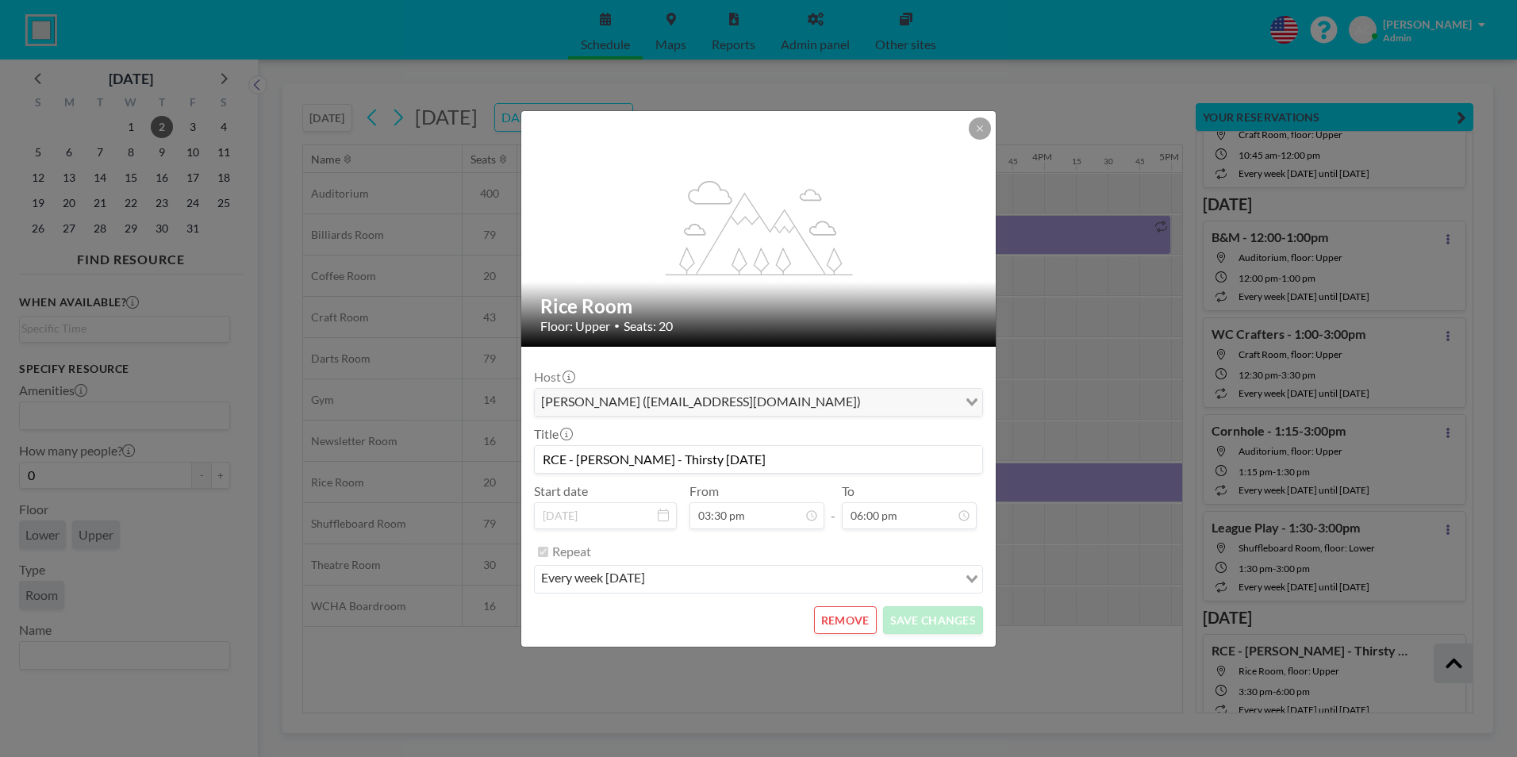
click at [856, 585] on button "REMOVE" at bounding box center [845, 620] width 63 height 28
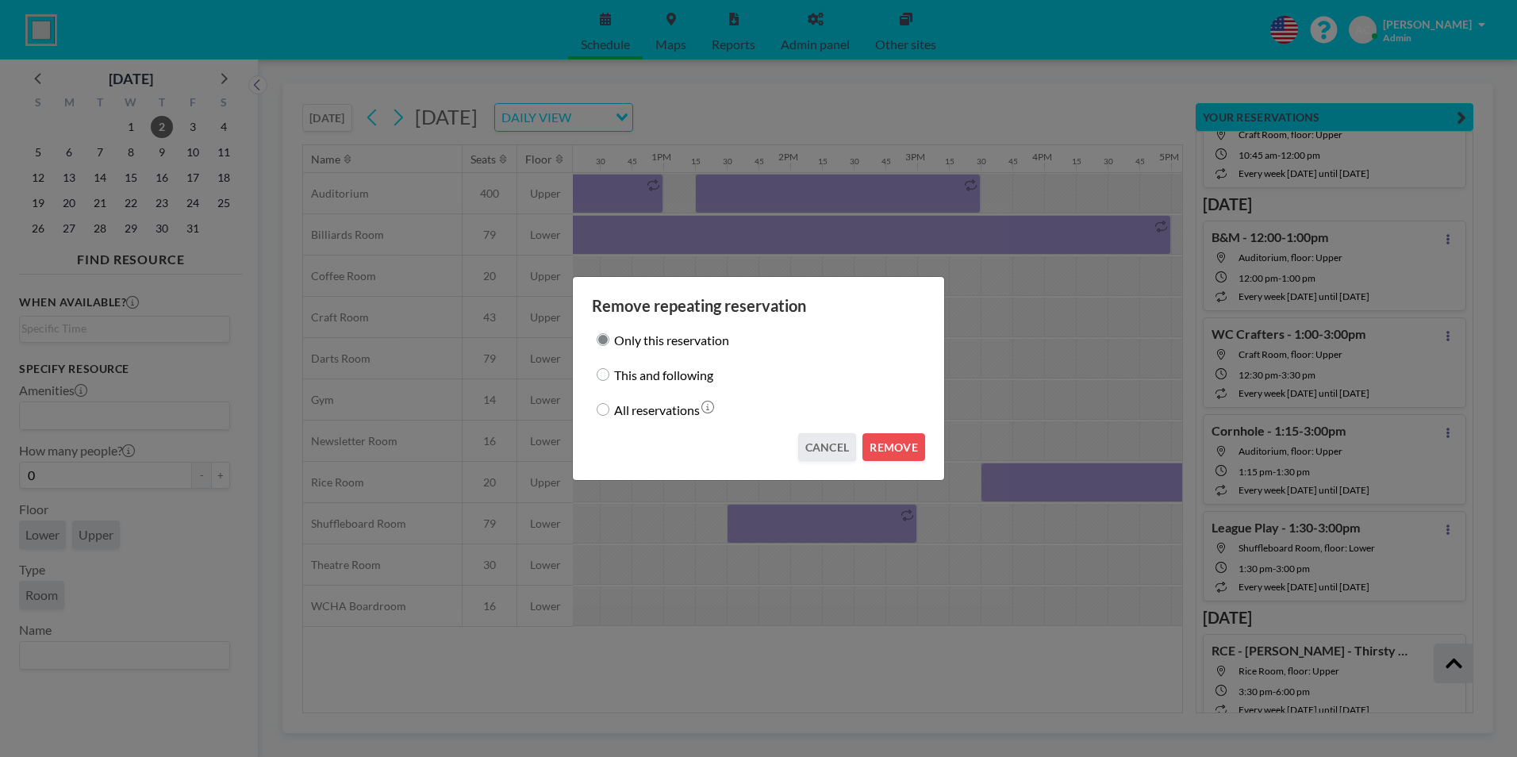
click at [608, 372] on input "This and following" at bounding box center [603, 374] width 13 height 13
radio input "true"
click at [899, 448] on button "REMOVE" at bounding box center [893, 447] width 63 height 28
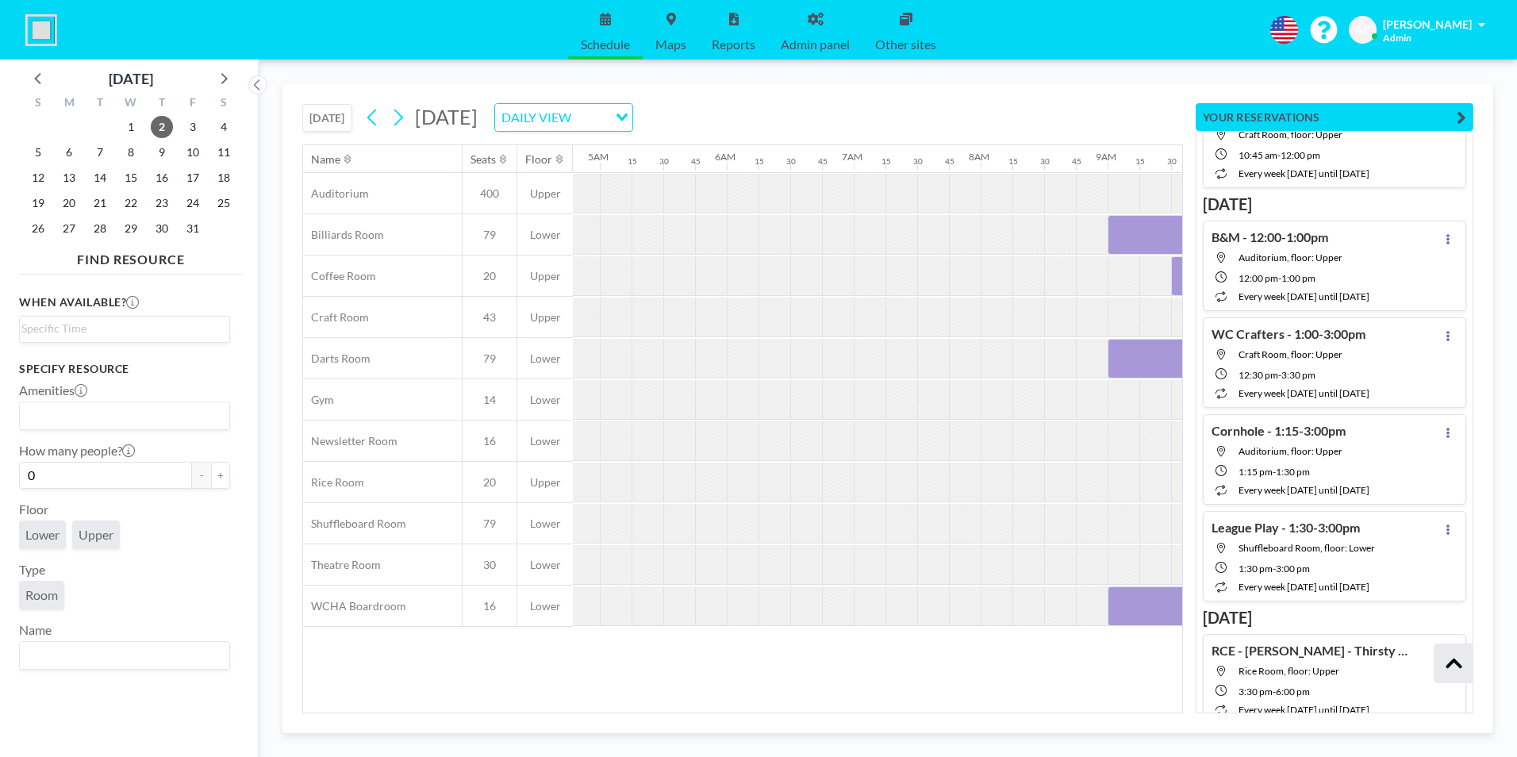
scroll to position [351, 0]
click at [36, 80] on icon at bounding box center [37, 78] width 6 height 11
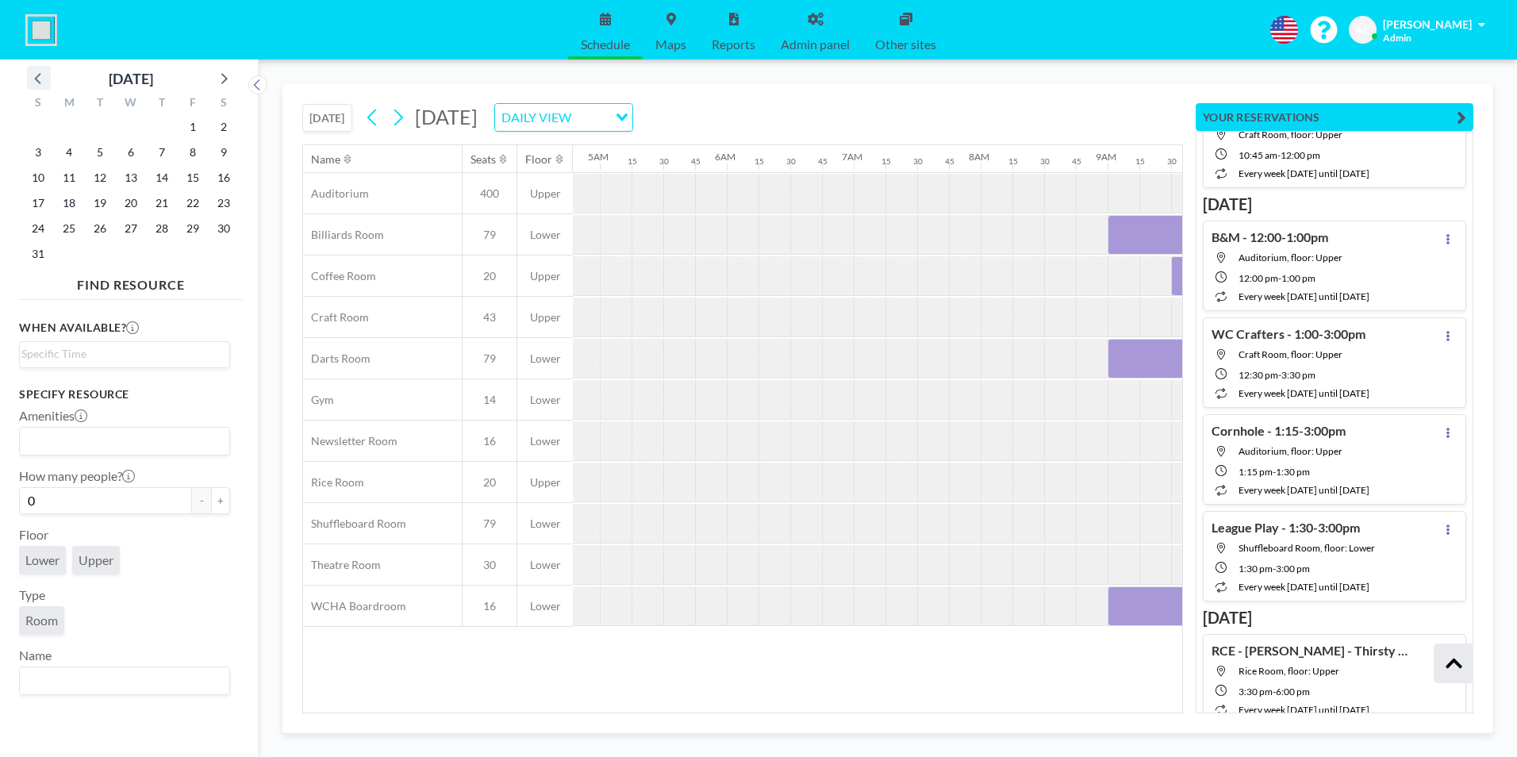
click at [36, 80] on icon at bounding box center [37, 78] width 6 height 11
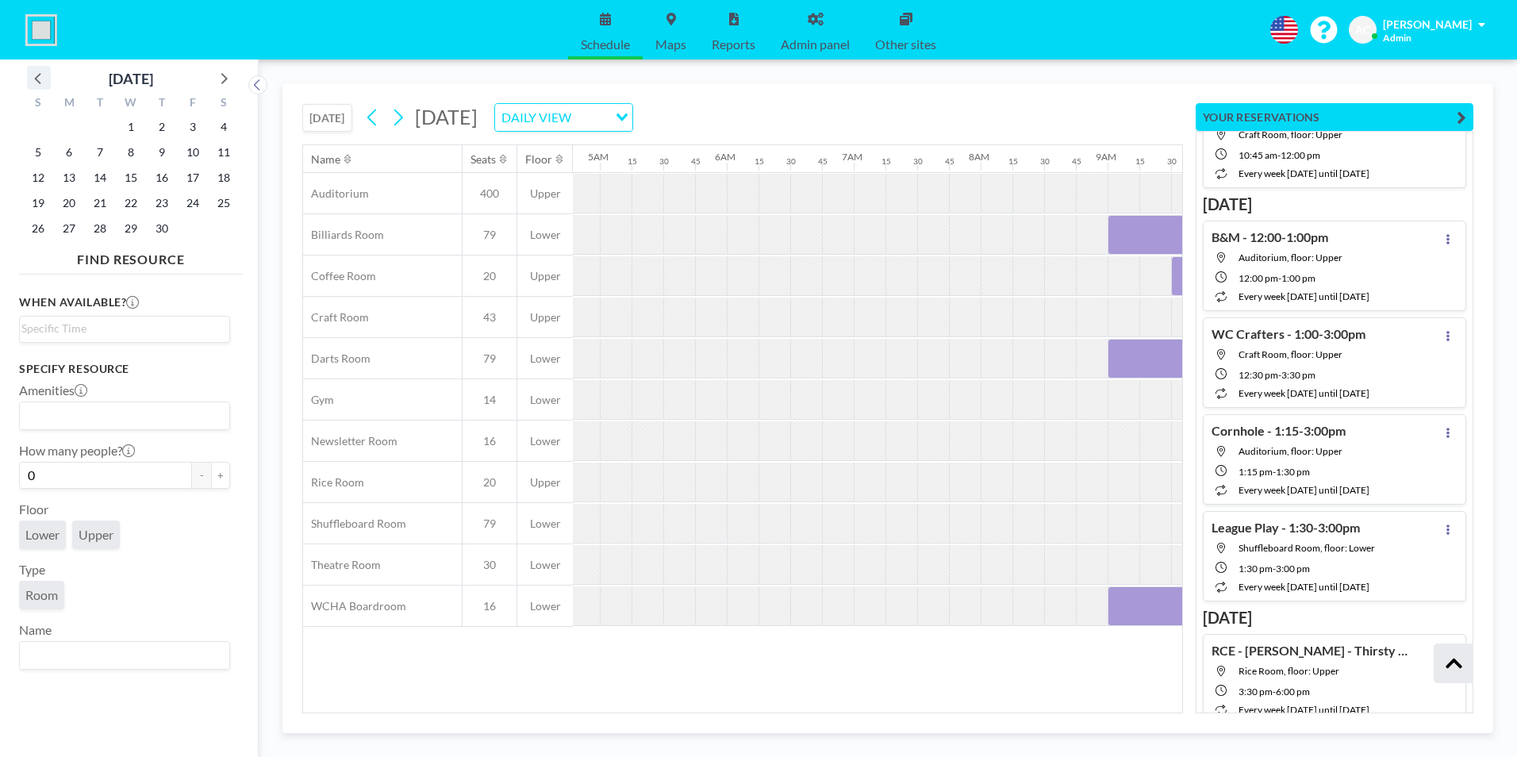
click at [36, 80] on icon at bounding box center [37, 78] width 6 height 11
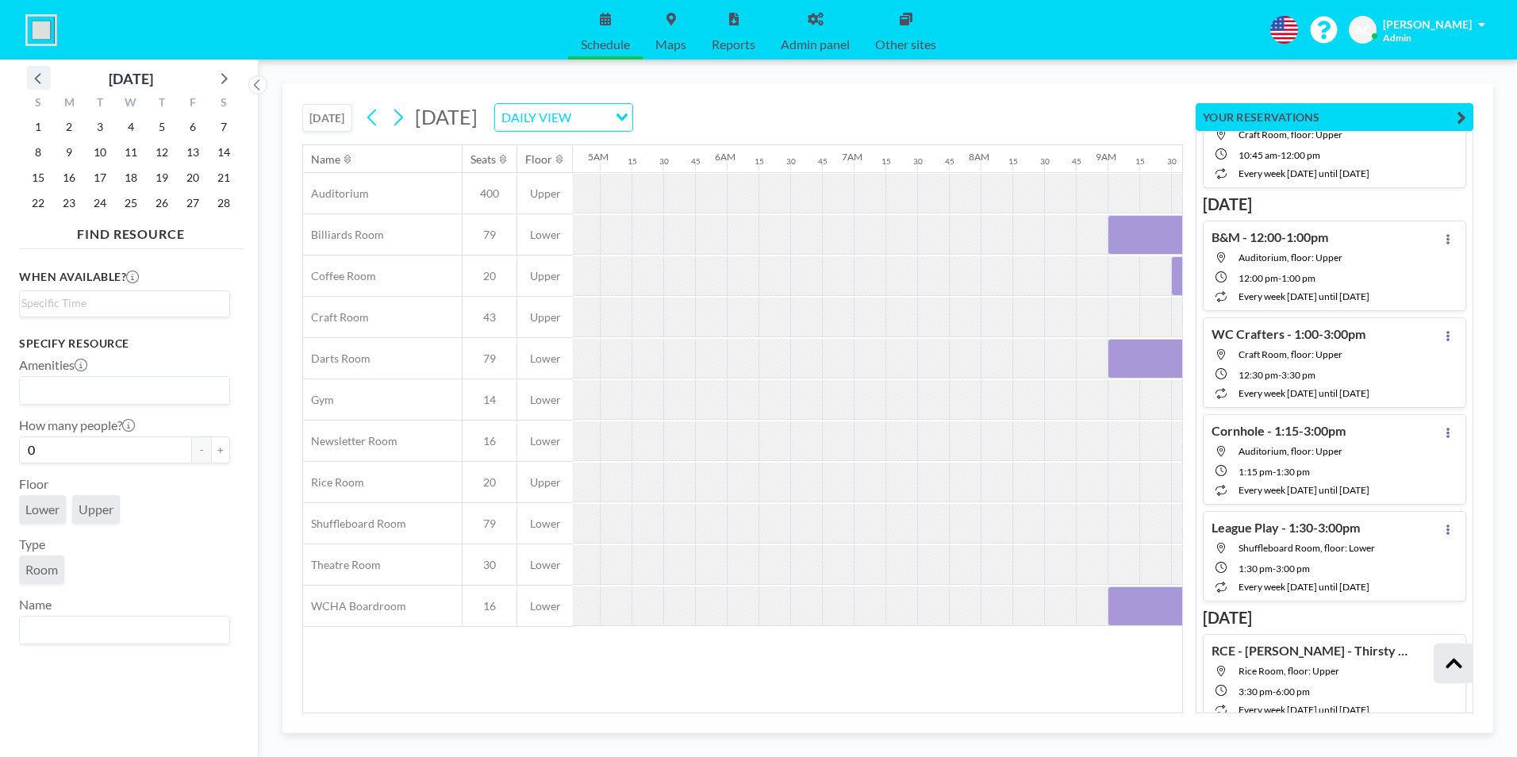
click at [36, 80] on icon at bounding box center [37, 78] width 6 height 11
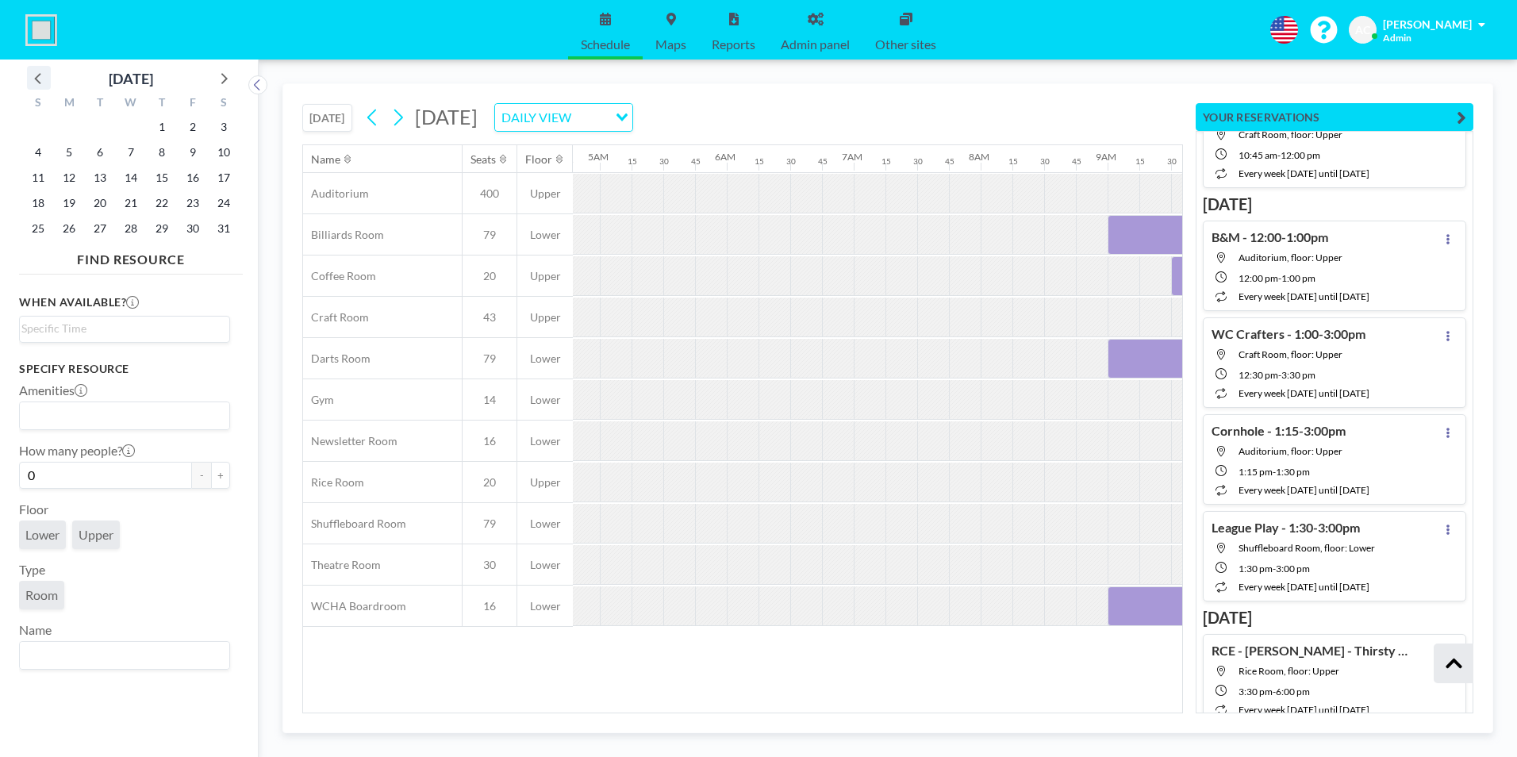
click at [36, 80] on icon at bounding box center [37, 78] width 6 height 11
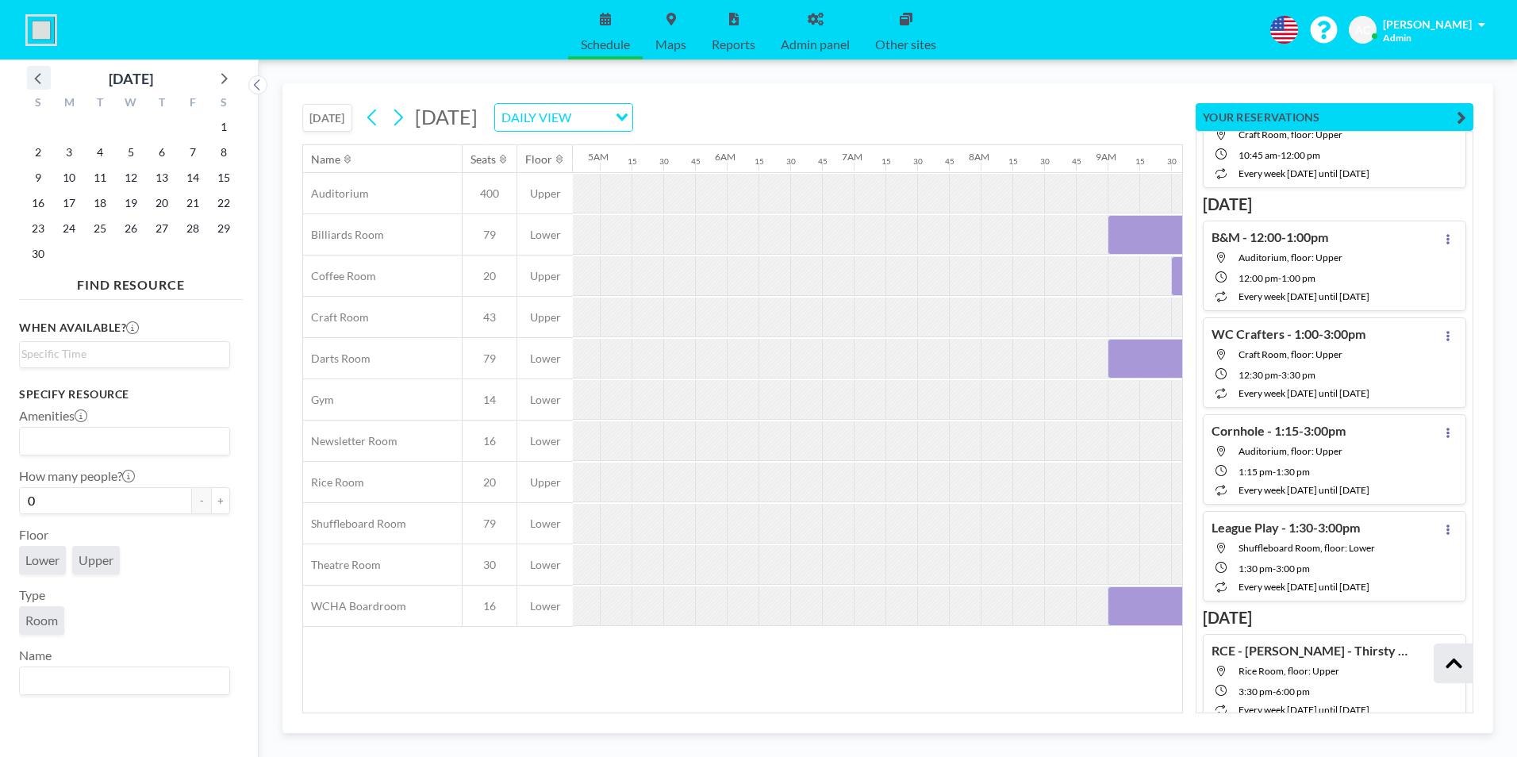
click at [36, 80] on icon at bounding box center [37, 78] width 6 height 11
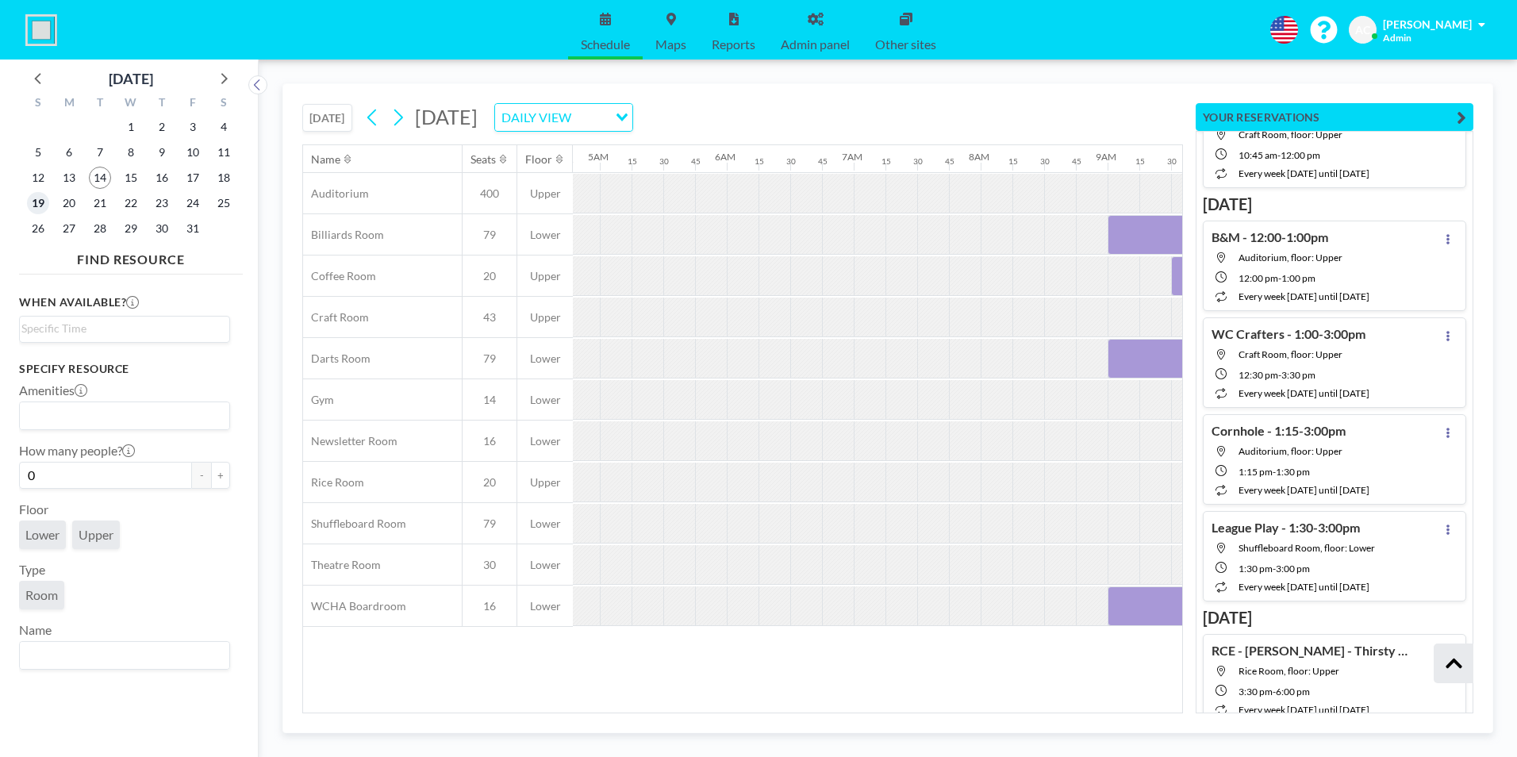
click at [40, 202] on span "19" at bounding box center [38, 203] width 22 height 22
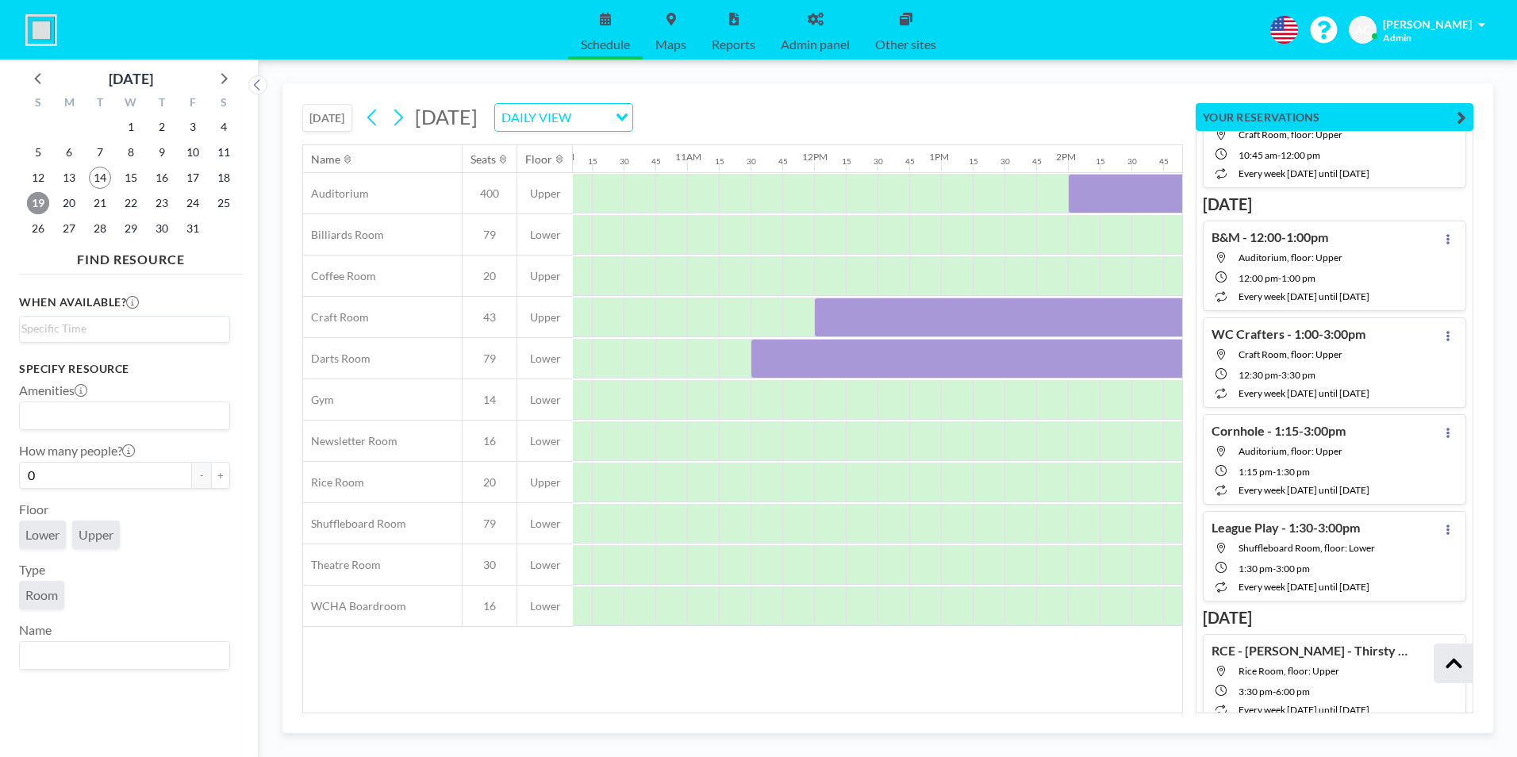
scroll to position [0, 1588]
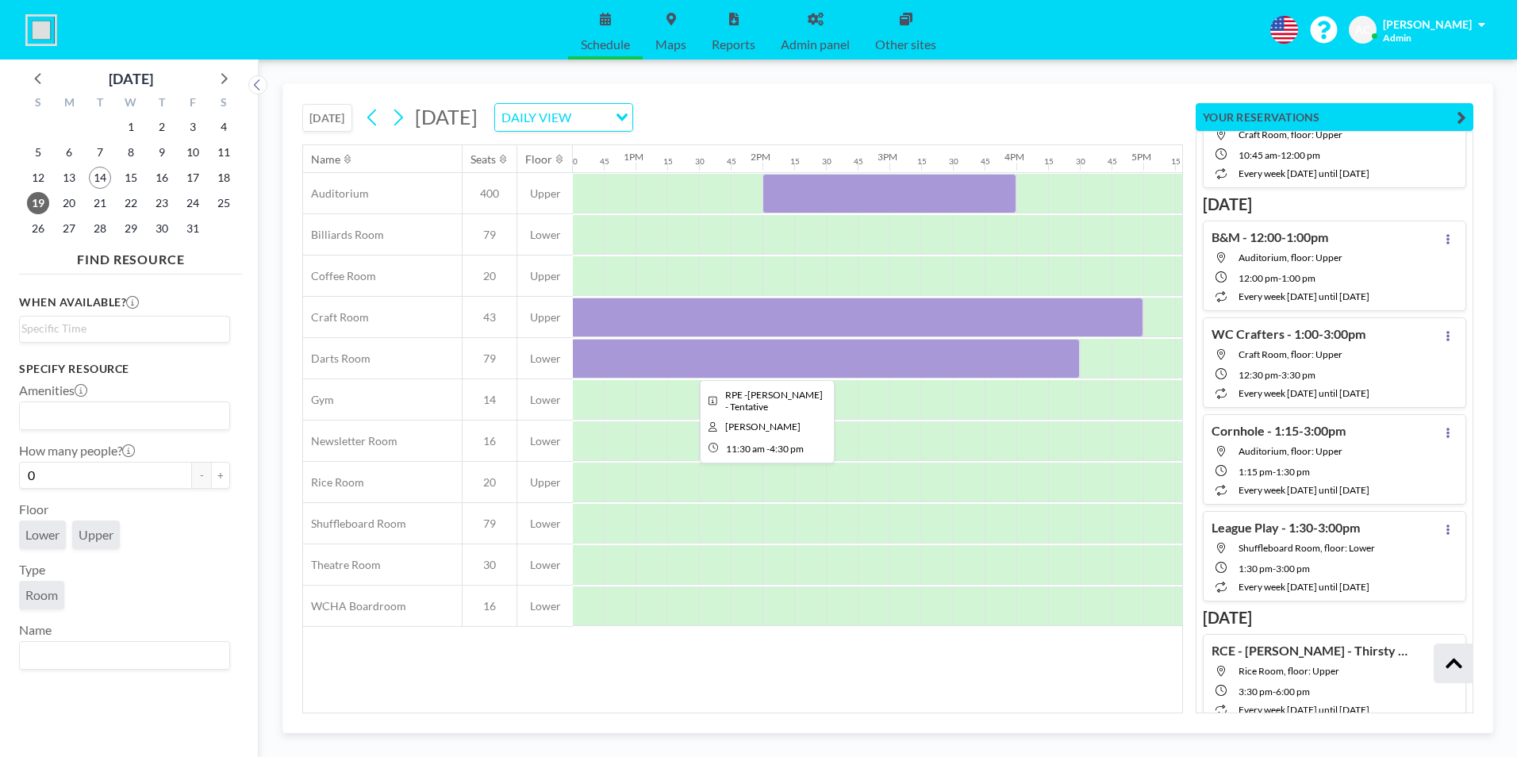
click at [806, 353] on div at bounding box center [762, 359] width 635 height 40
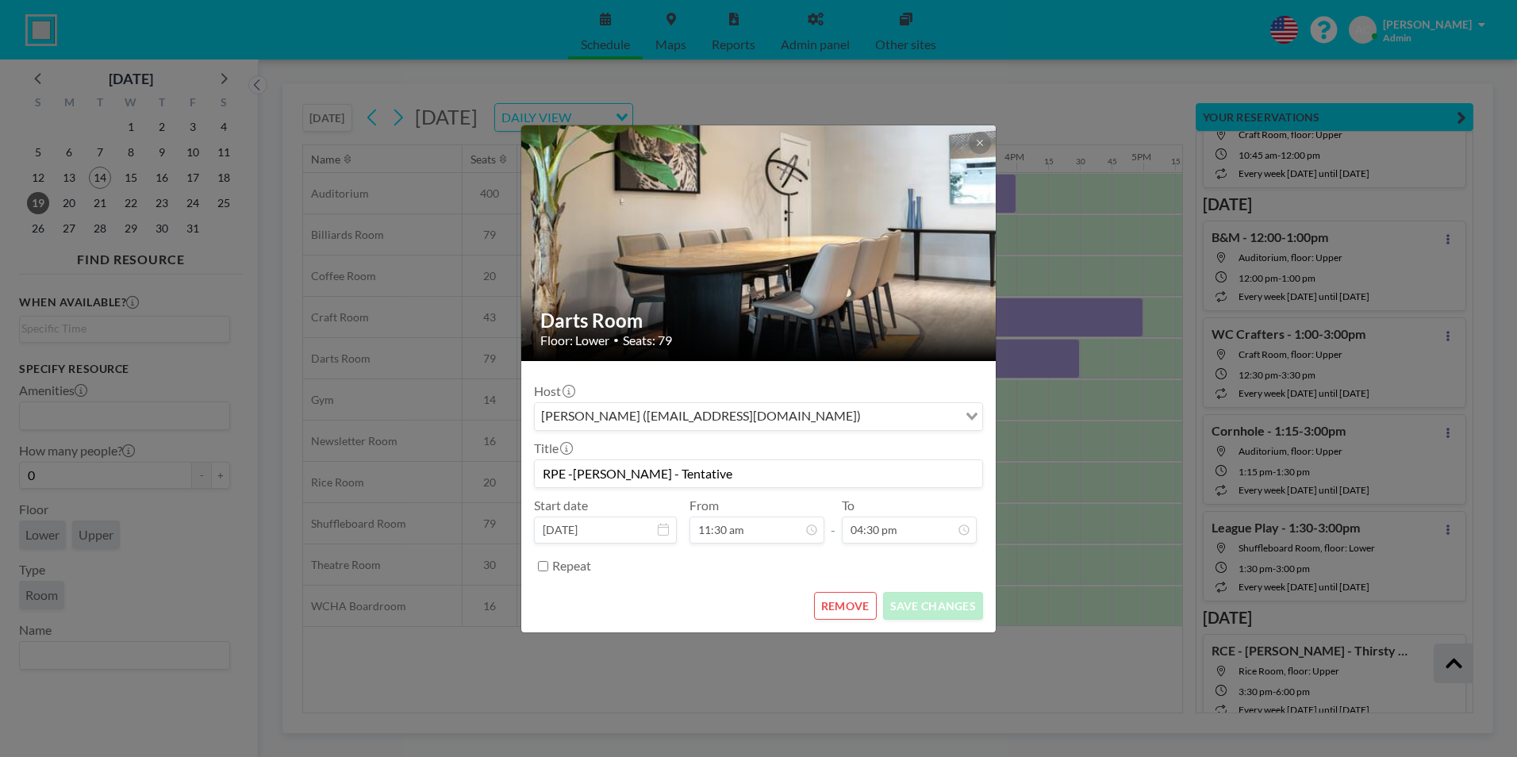
click at [730, 470] on input "RPE -[PERSON_NAME] - Tentative" at bounding box center [759, 473] width 448 height 27
type input "RPE -[PERSON_NAME]"
click at [962, 585] on button "SAVE CHANGES" at bounding box center [933, 606] width 100 height 28
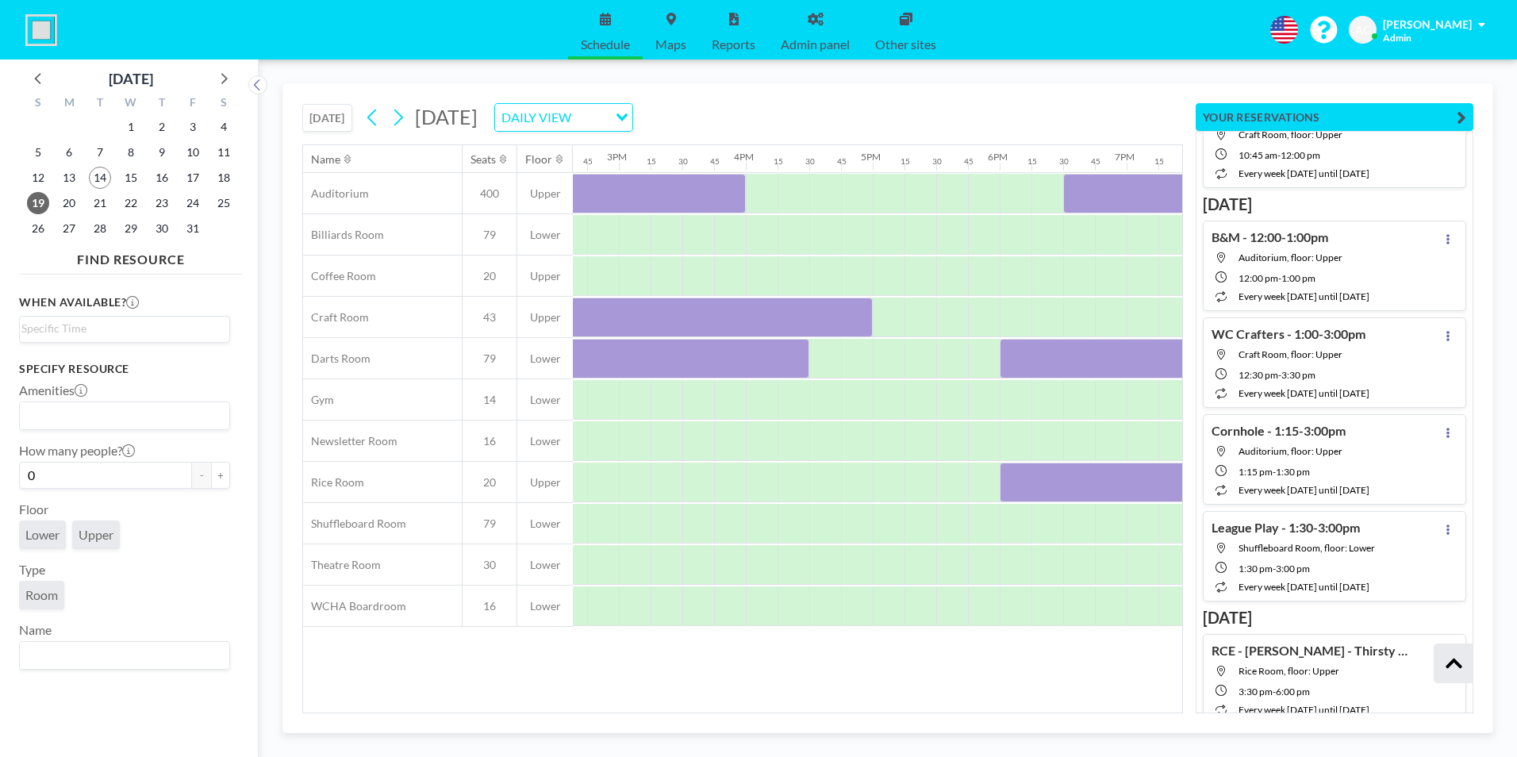
scroll to position [0, 2287]
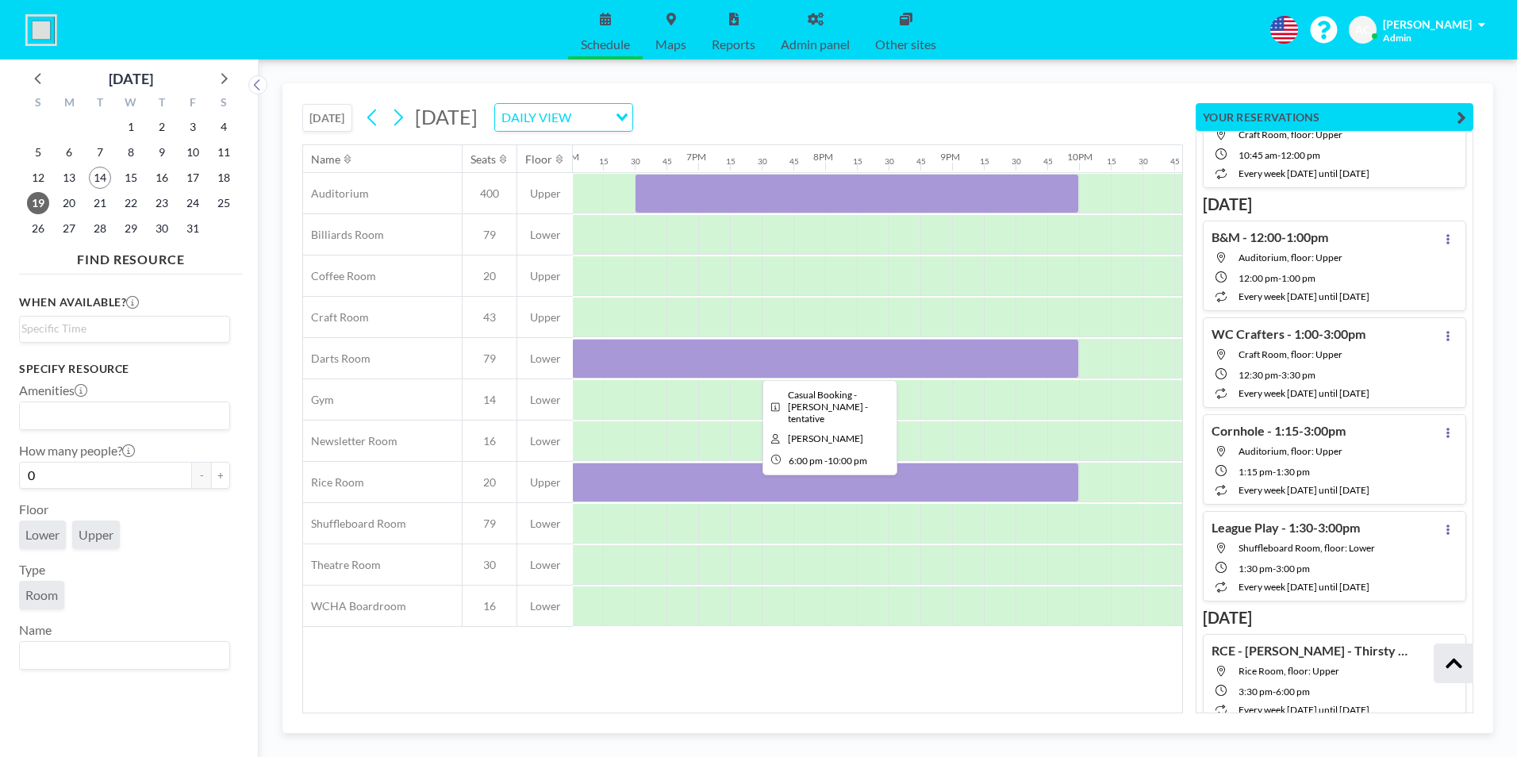
click at [808, 353] on div at bounding box center [825, 359] width 508 height 40
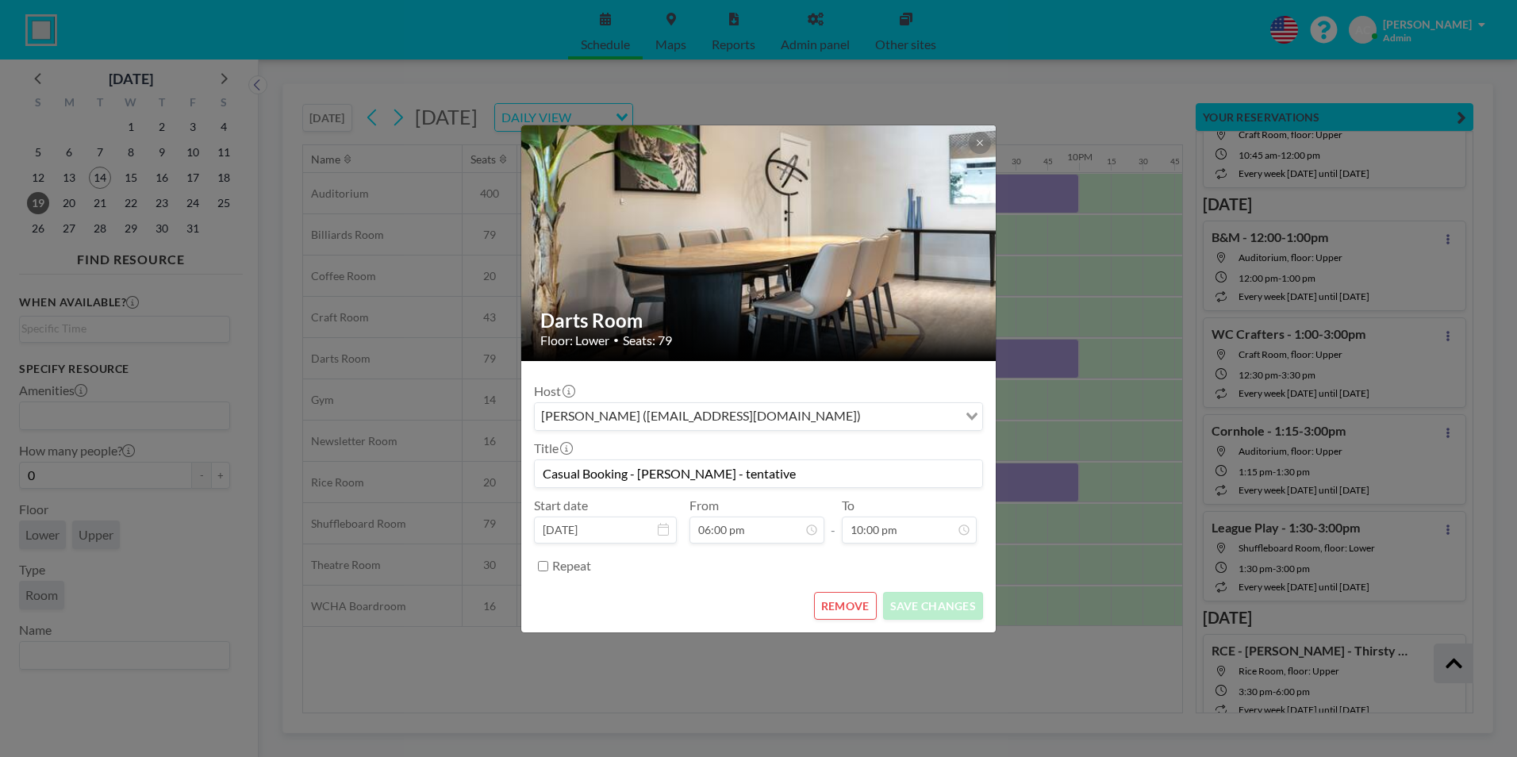
scroll to position [2485, 0]
click at [848, 585] on button "REMOVE" at bounding box center [845, 606] width 63 height 28
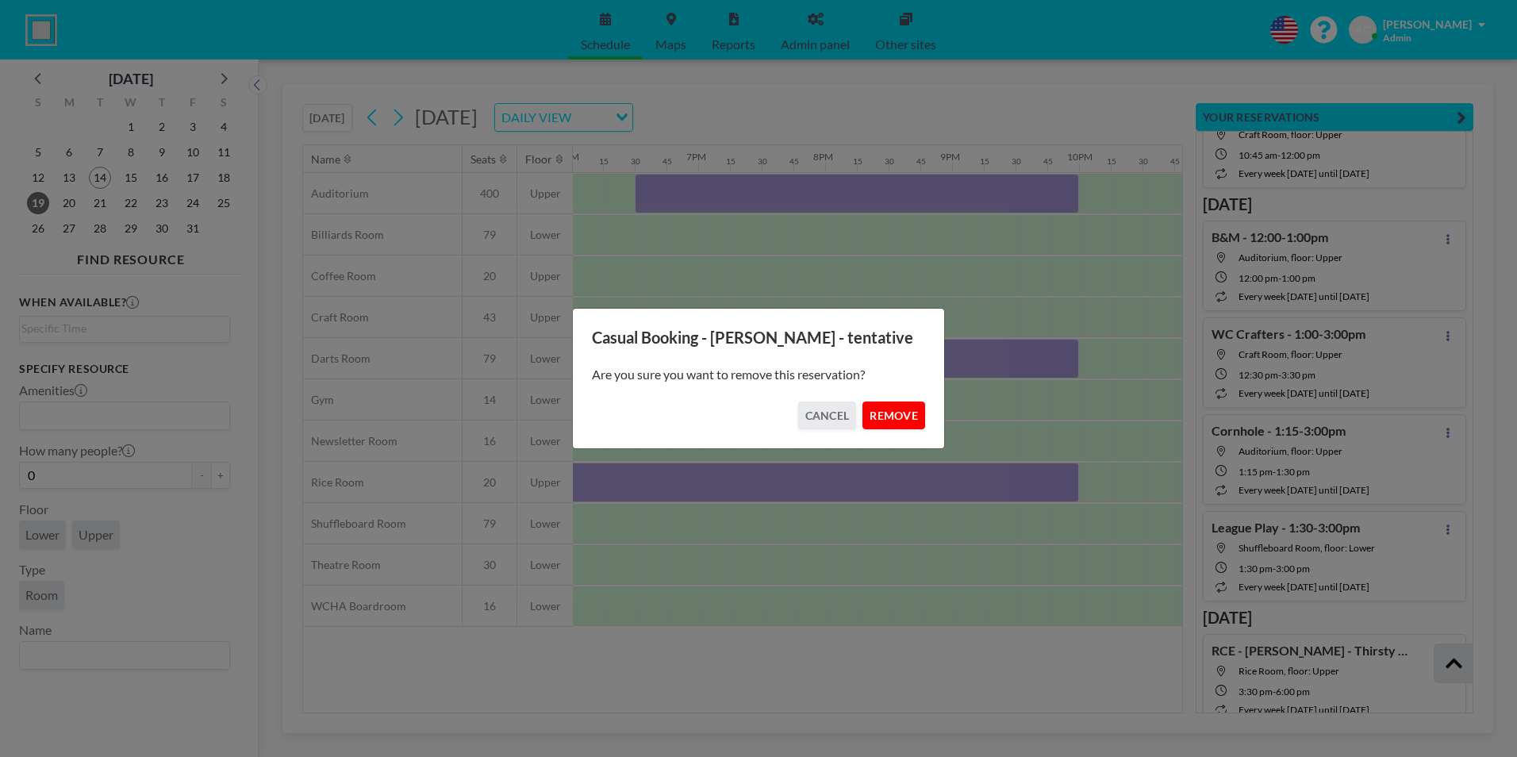
click at [889, 415] on button "REMOVE" at bounding box center [893, 415] width 63 height 28
